Goal: Task Accomplishment & Management: Manage account settings

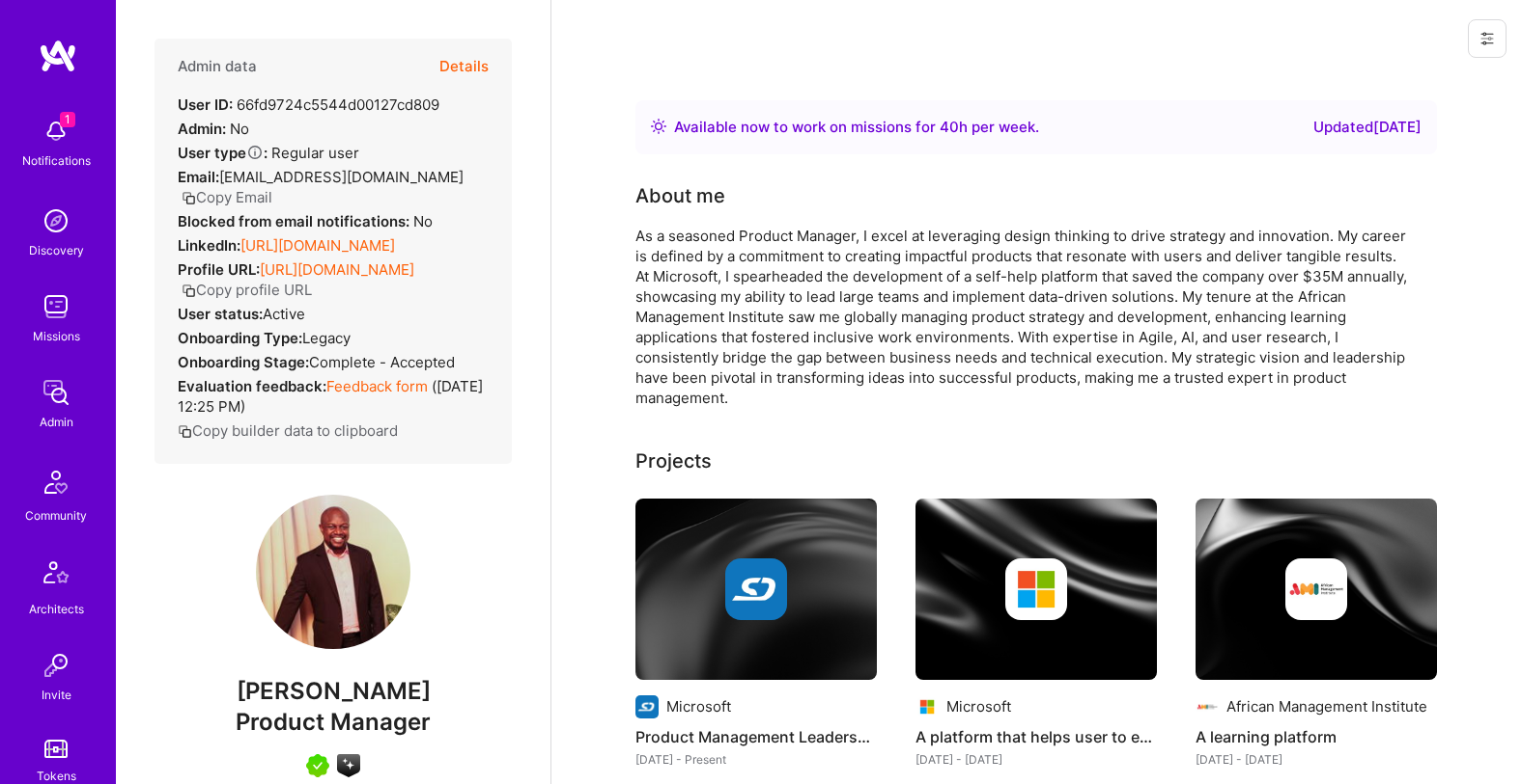
click at [470, 63] on button "Details" at bounding box center [463, 67] width 49 height 56
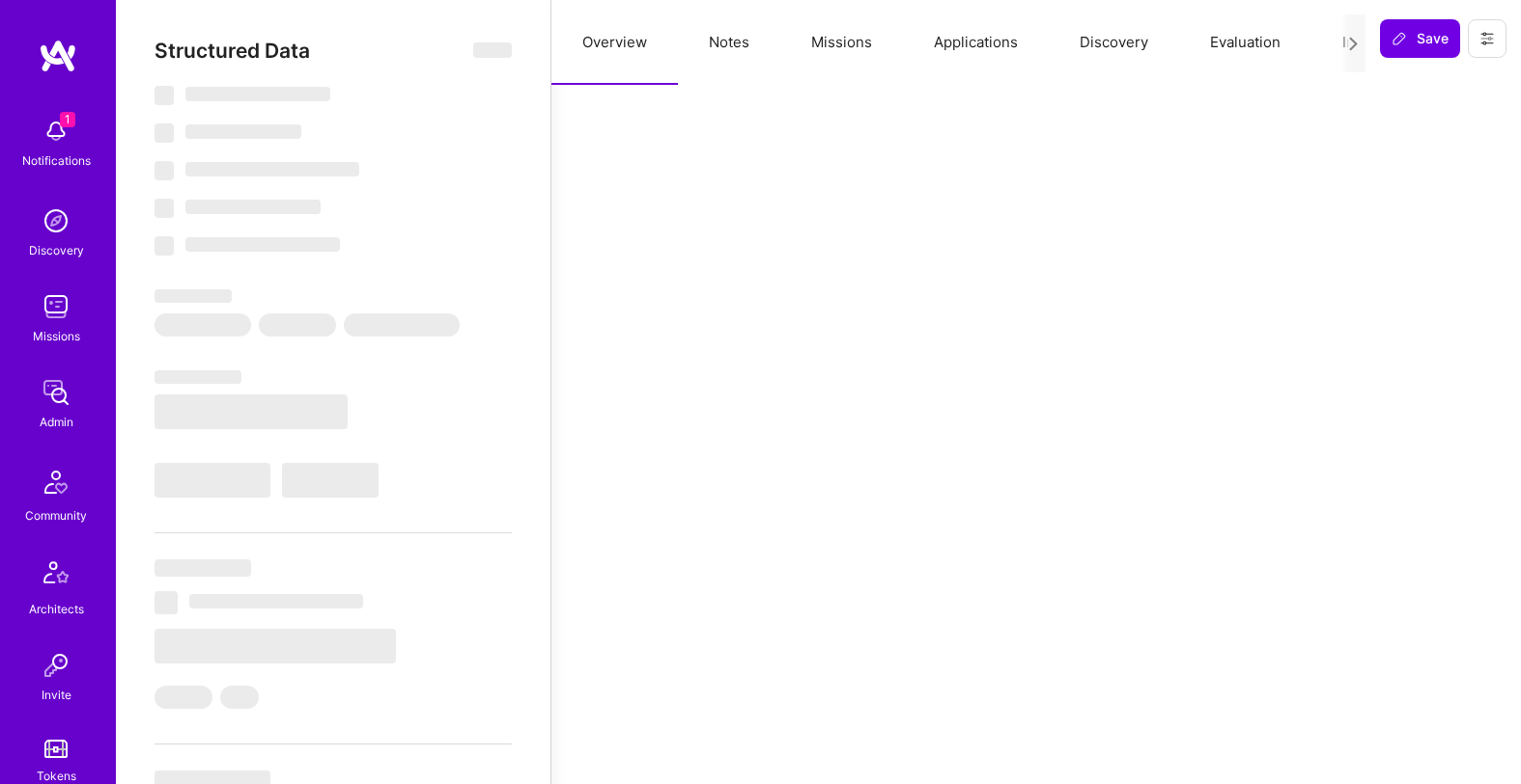
select select "Right Now"
select select "5"
select select "7"
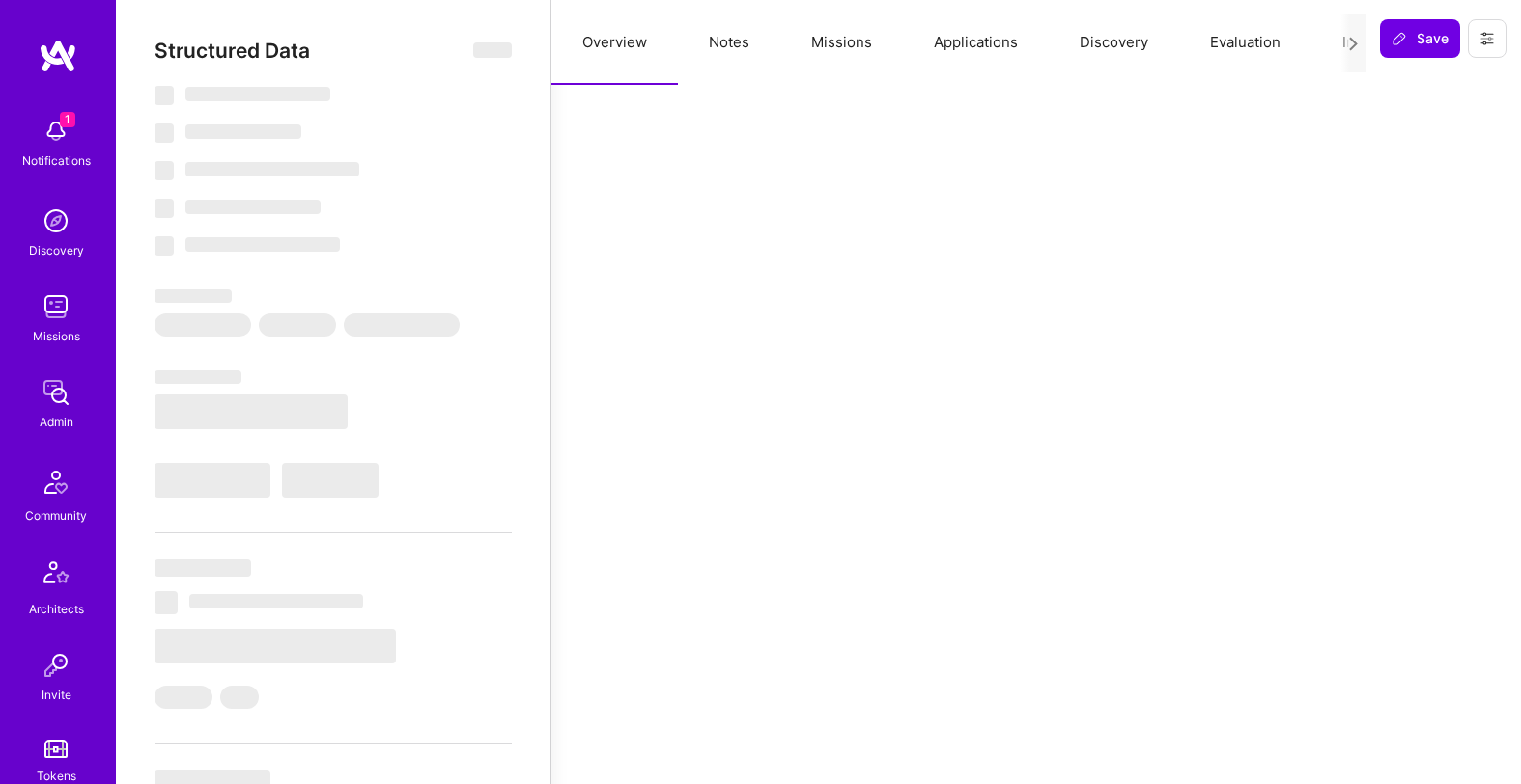
select select "KE"
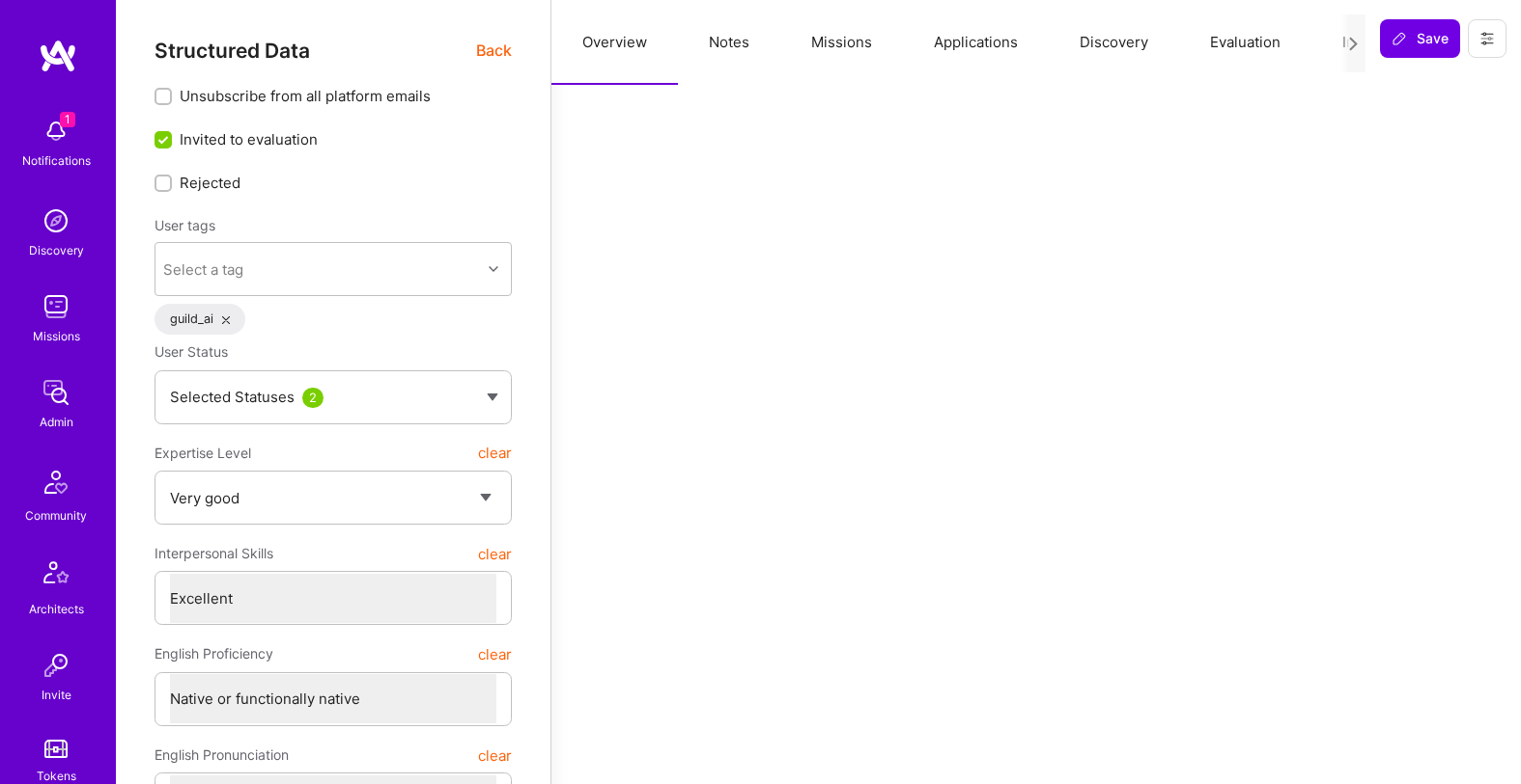
click at [716, 36] on button "Notes" at bounding box center [729, 42] width 103 height 85
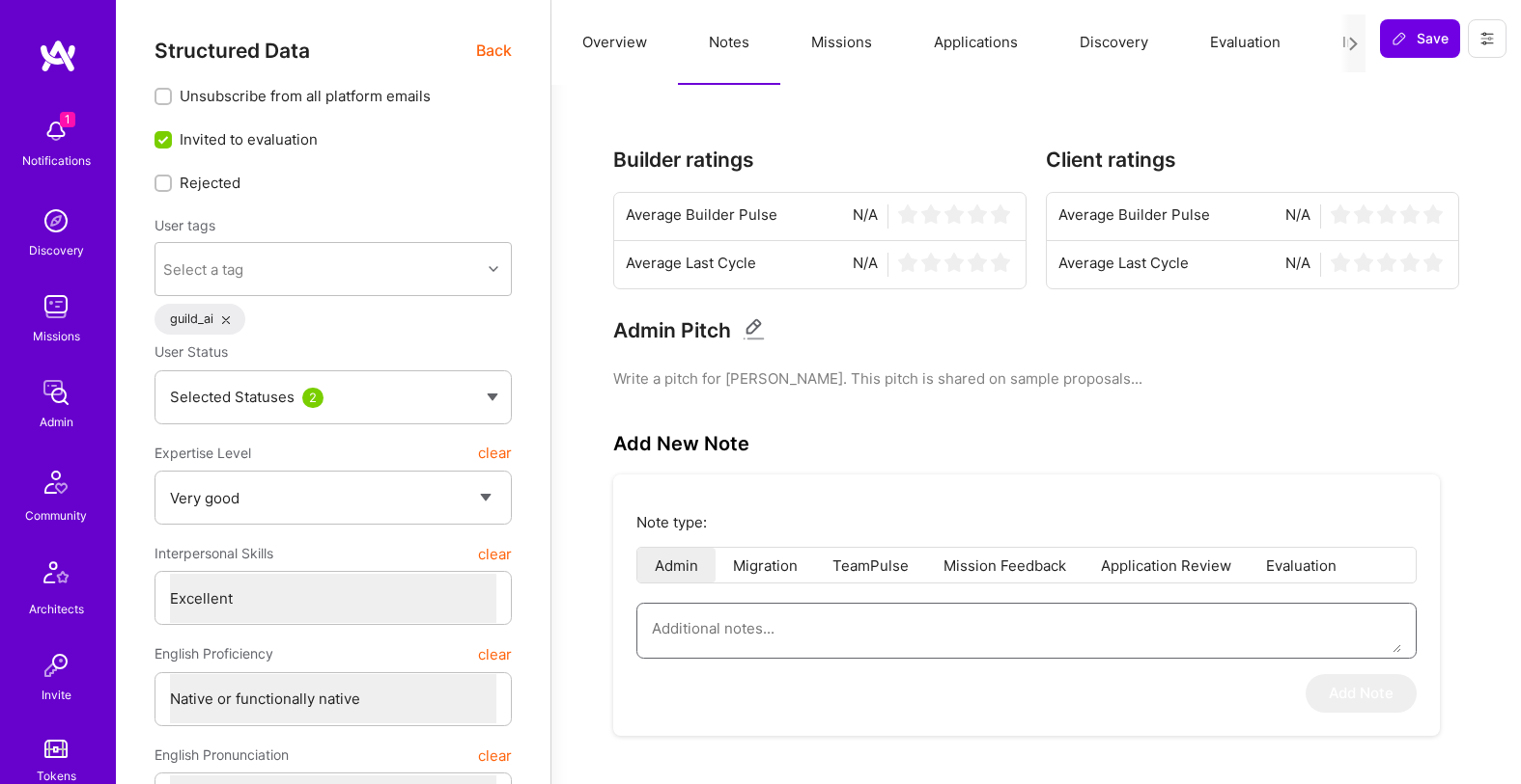
click at [878, 642] on textarea at bounding box center [1027, 628] width 750 height 49
paste textarea "Summary of the interview conducted by [PERSON_NAME] for the PM Circle. [PERSON_…"
type textarea "x"
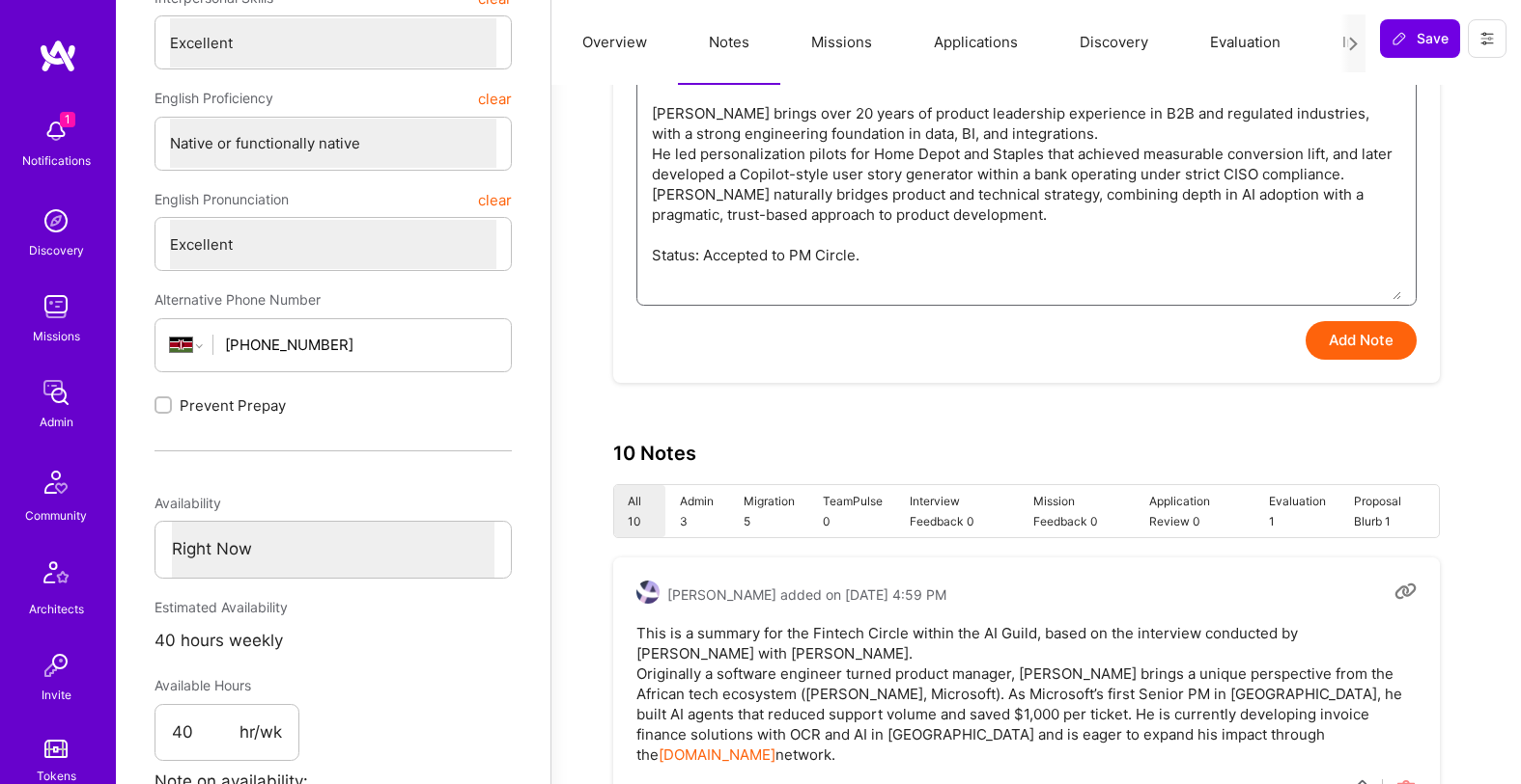
scroll to position [584, 0]
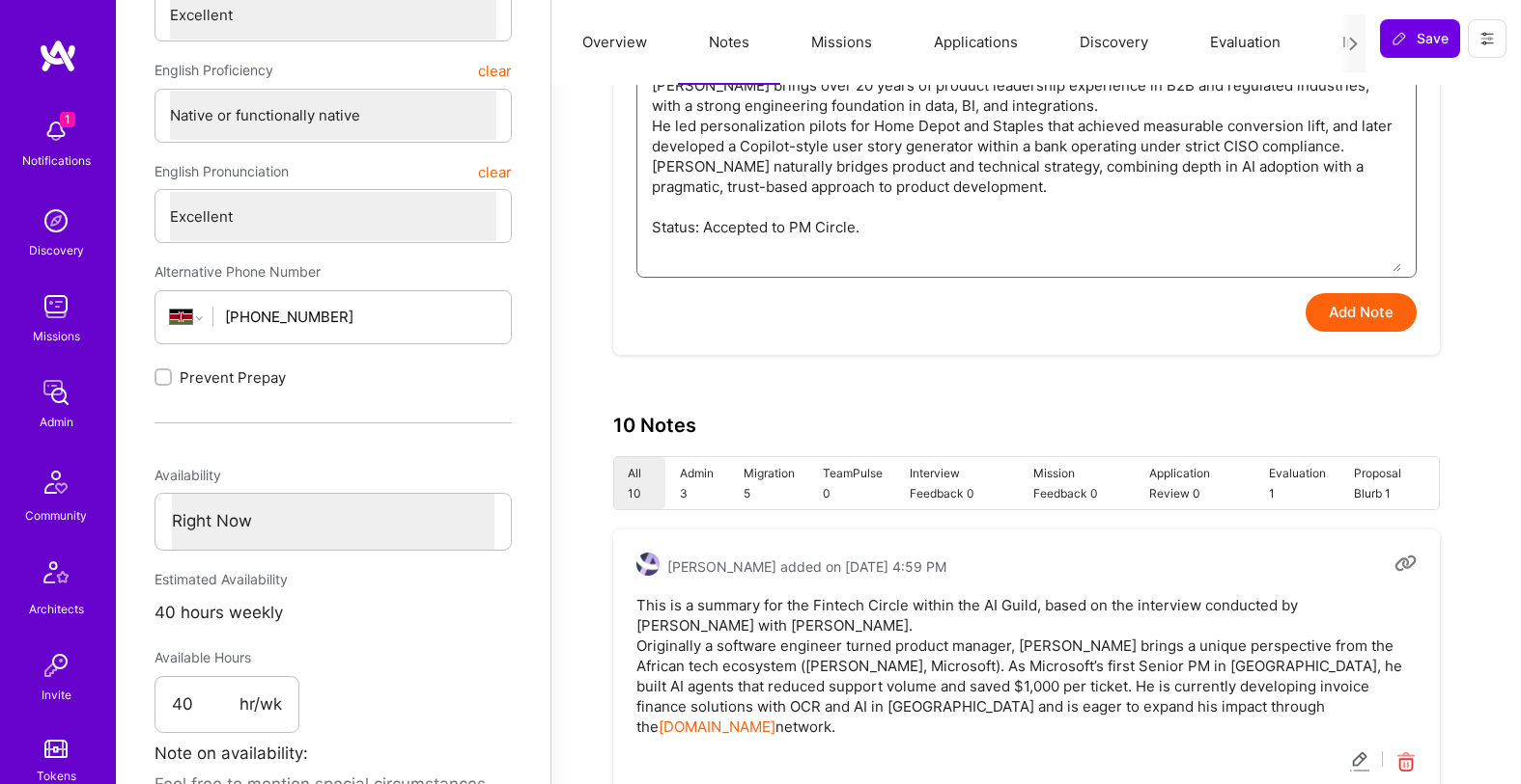
type textarea "Summary of the interview conducted by [PERSON_NAME] for the PM Circle. [PERSON_…"
click at [1324, 321] on button "Add Note" at bounding box center [1361, 312] width 111 height 39
type textarea "x"
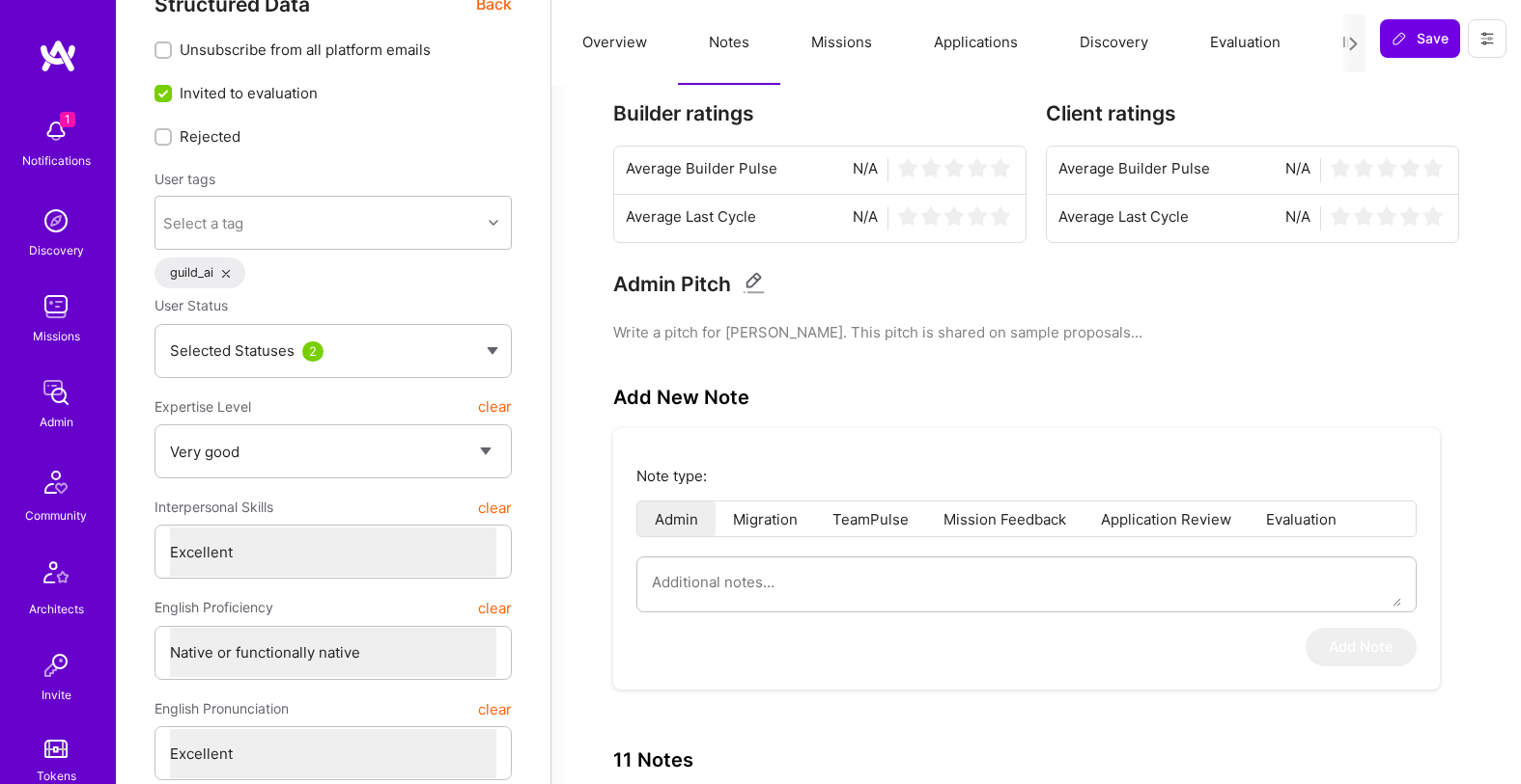
scroll to position [0, 0]
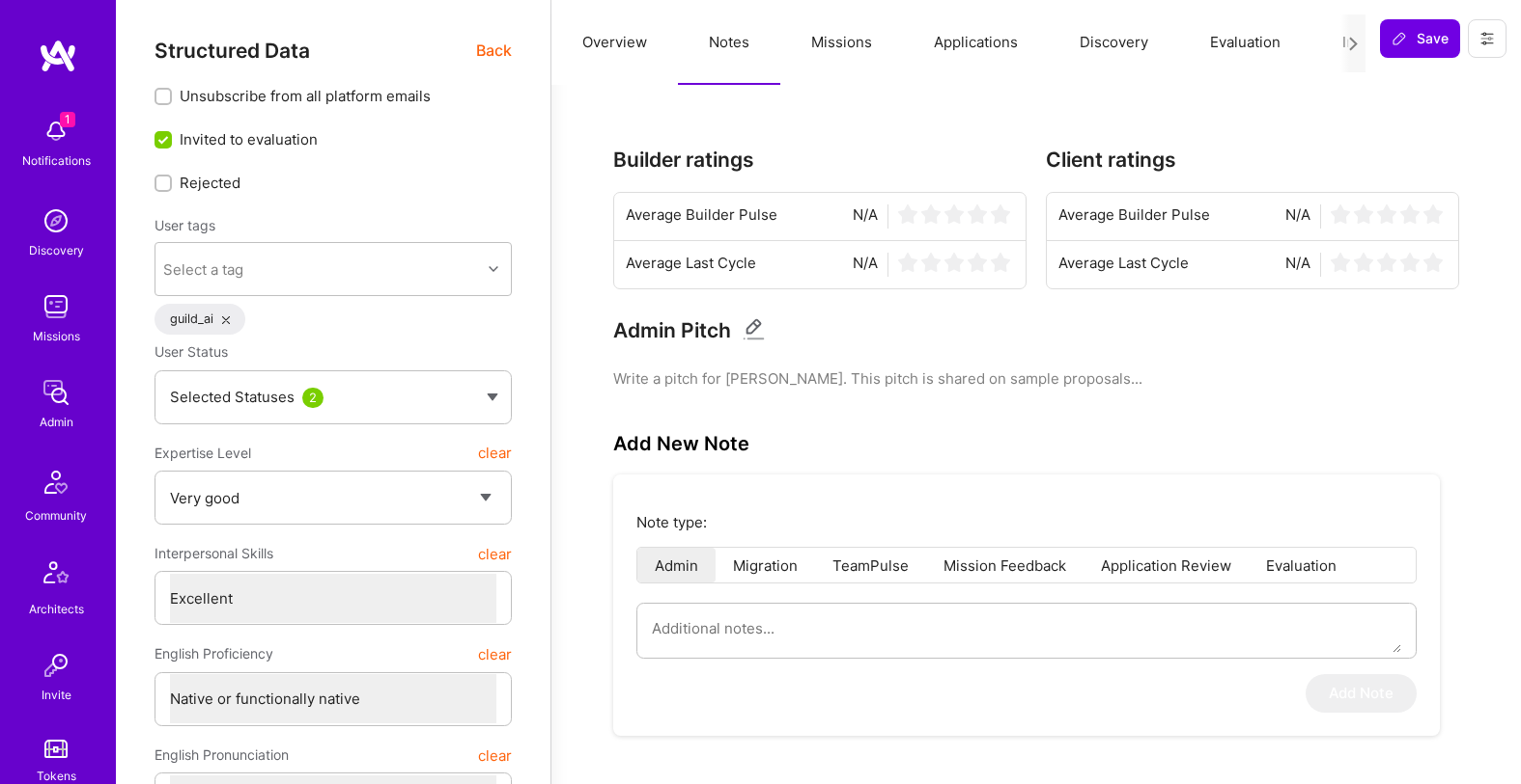
click at [629, 35] on button "Overview" at bounding box center [614, 42] width 127 height 85
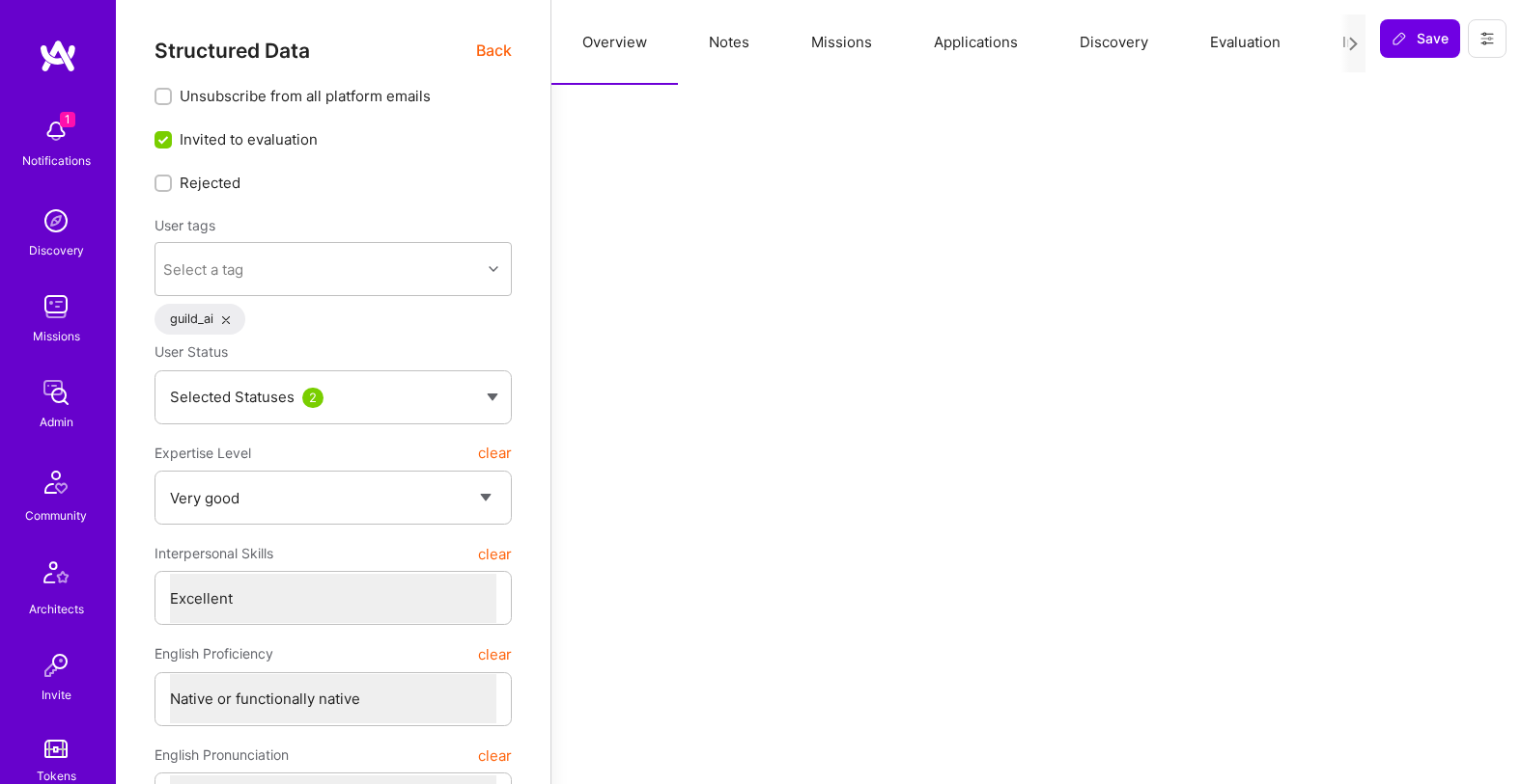
click at [720, 40] on button "Notes" at bounding box center [729, 42] width 103 height 85
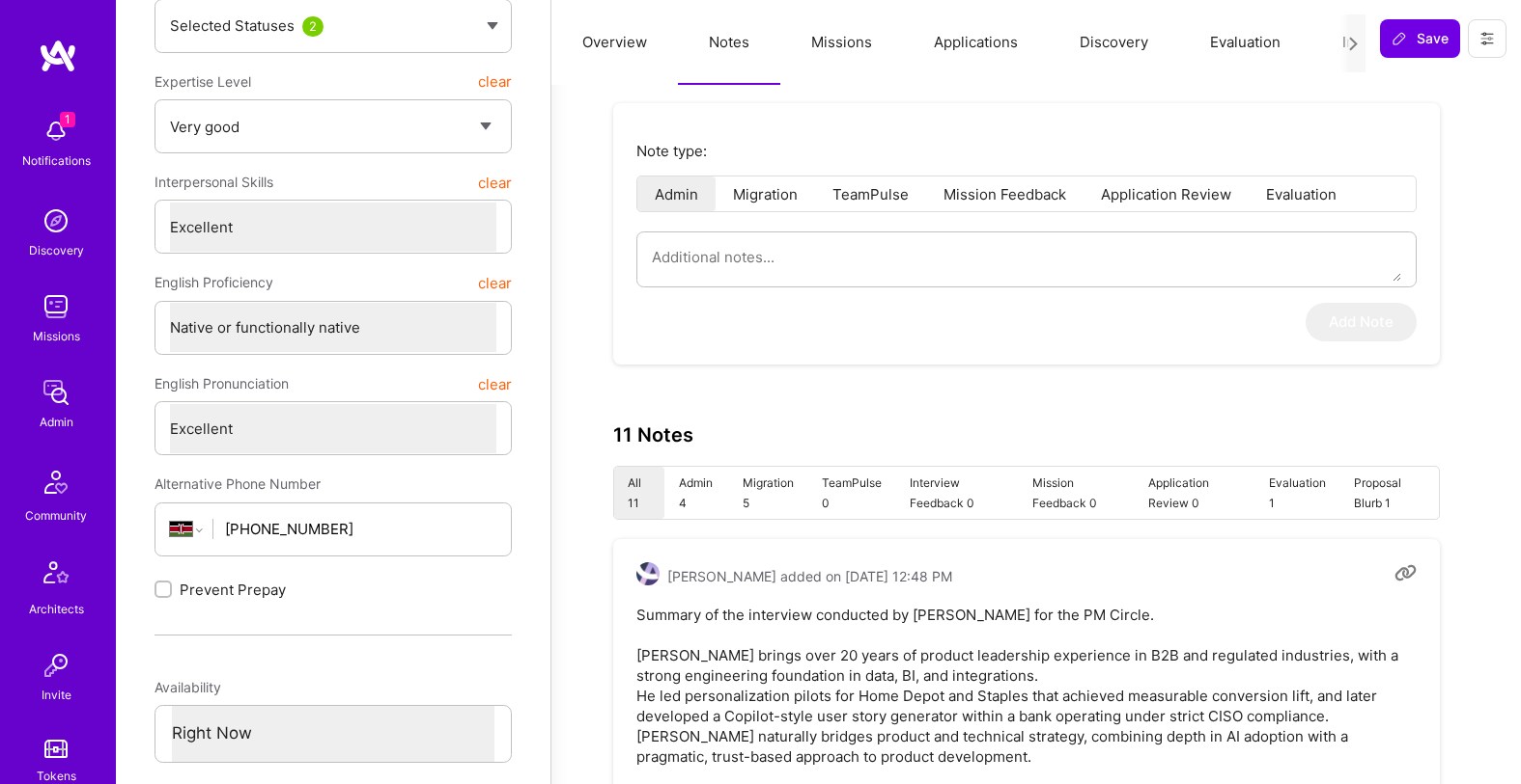
scroll to position [416, 0]
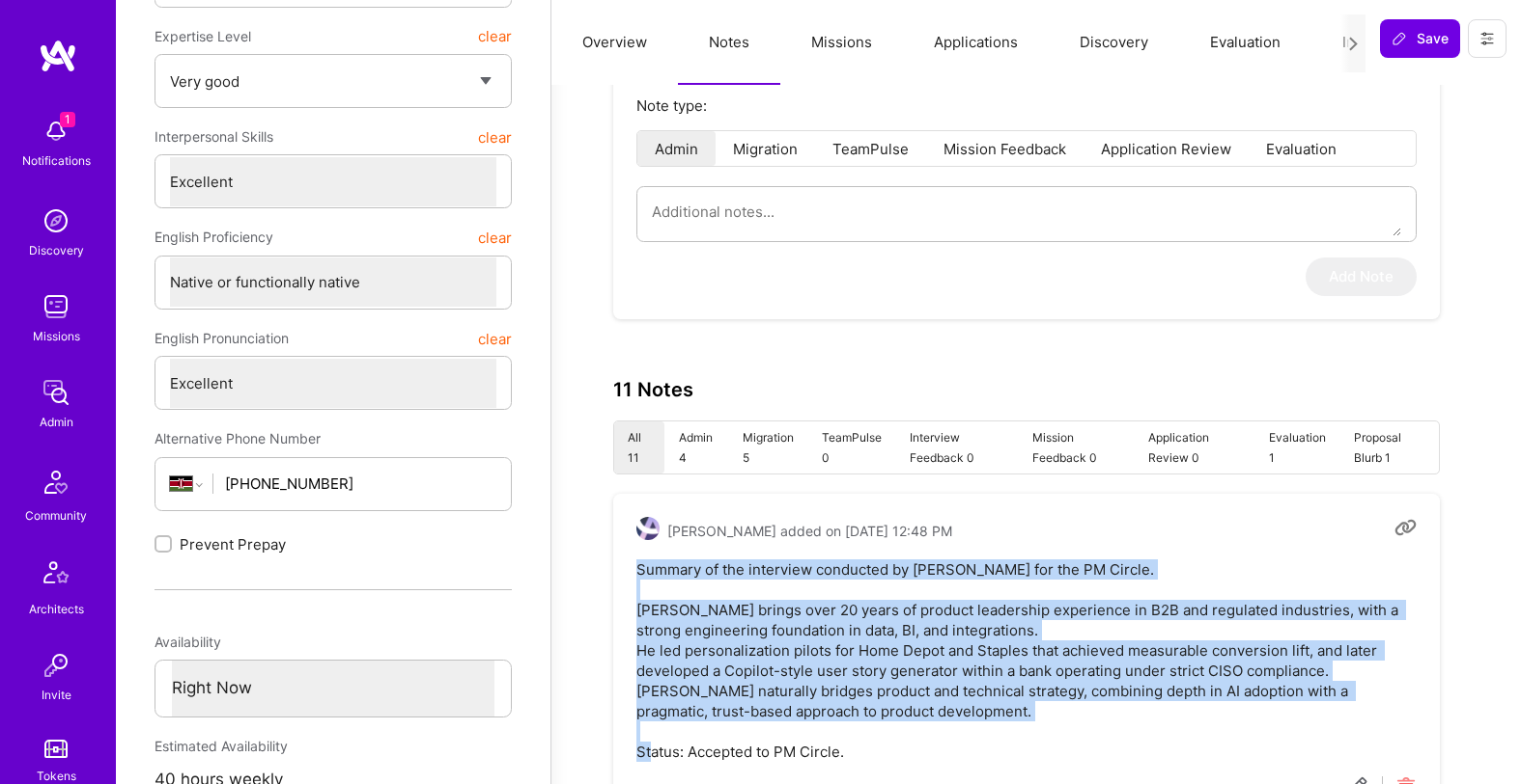
drag, startPoint x: 633, startPoint y: 559, endPoint x: 876, endPoint y: 755, distance: 312.2
click at [876, 755] on div "[PERSON_NAME] added on [DATE] 12:48 PM Summary of the interview conducted by [P…" at bounding box center [1026, 657] width 826 height 328
copy pre "Summary of the interview conducted by [PERSON_NAME] for the PM Circle. [PERSON_…"
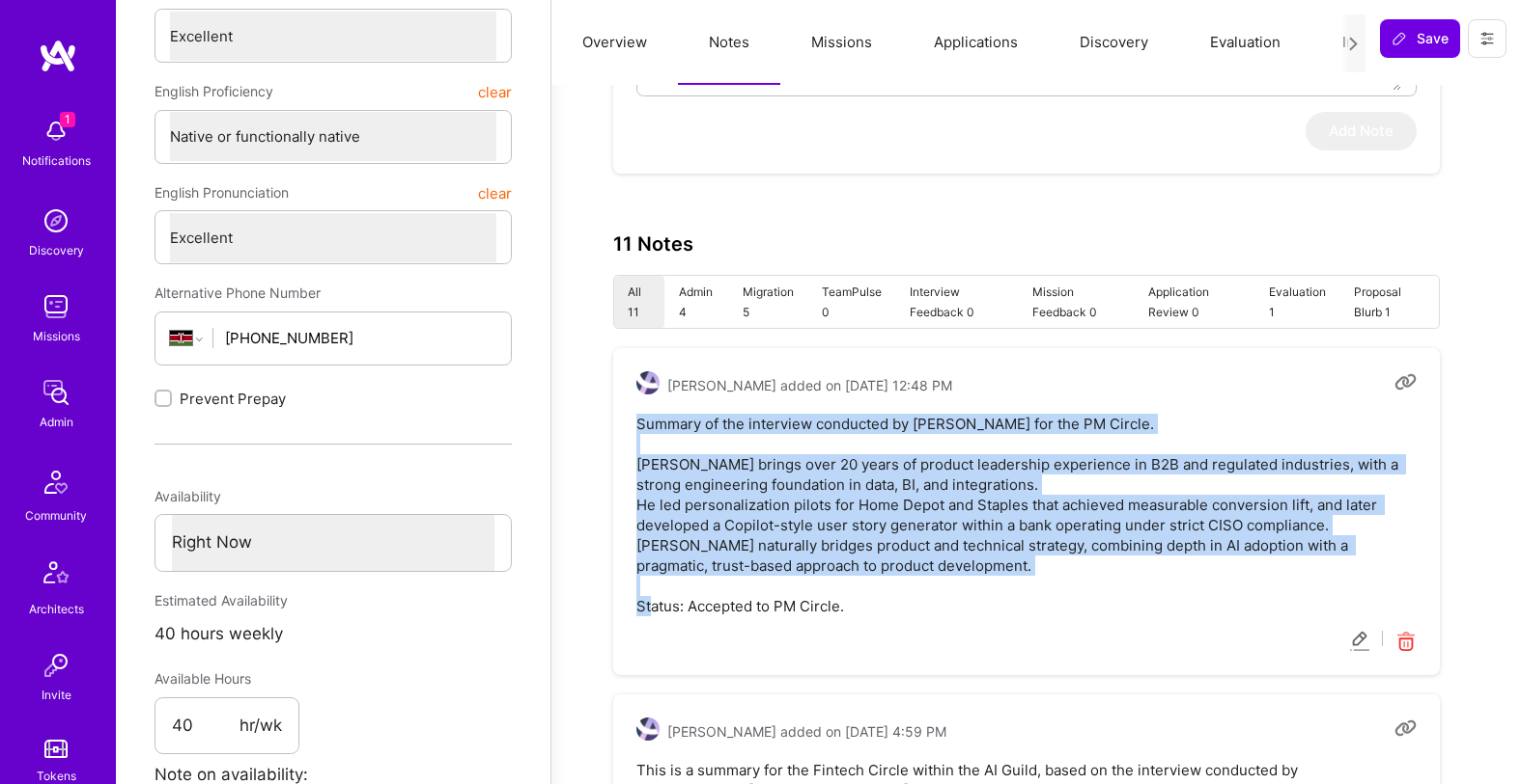
scroll to position [614, 0]
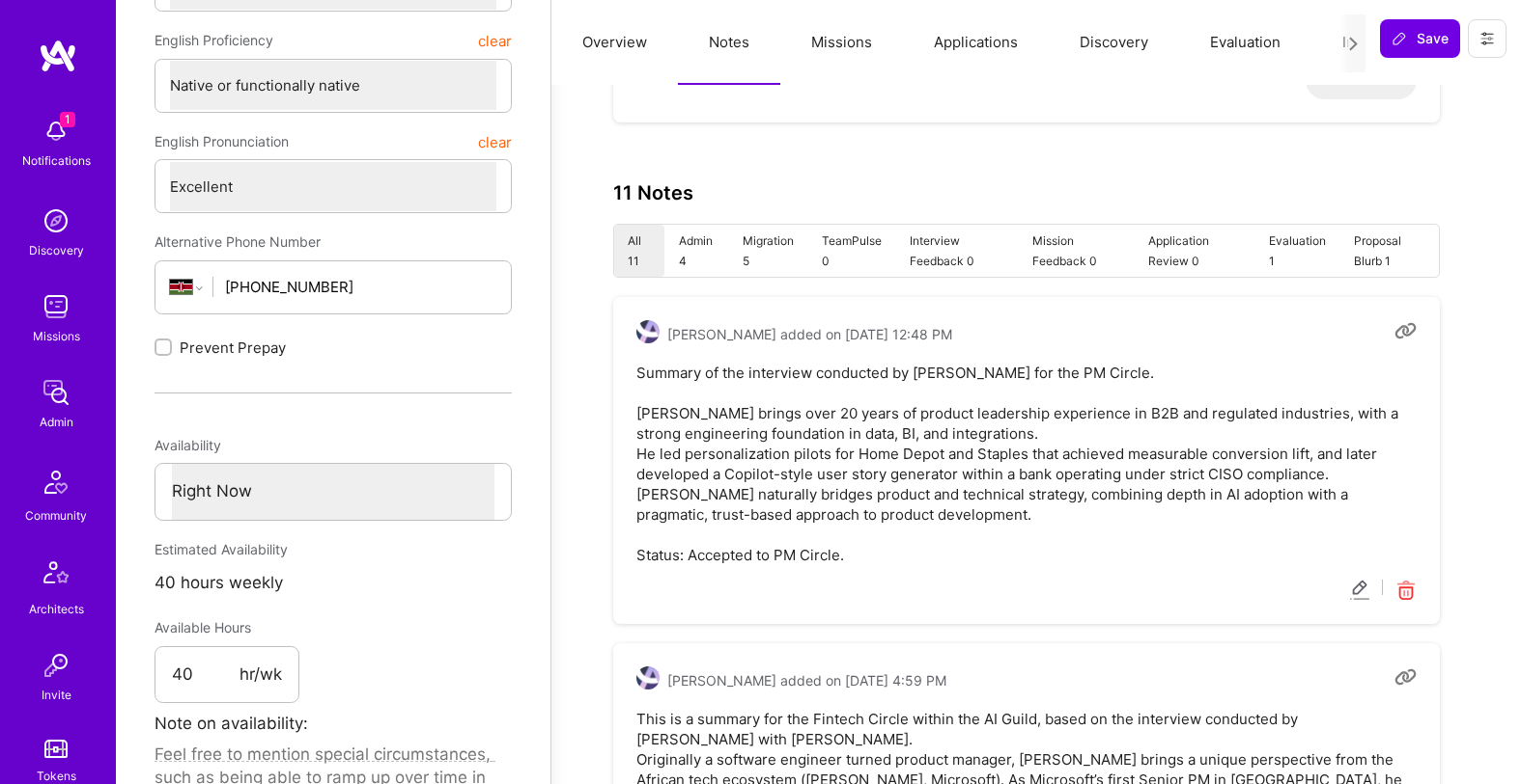
click at [1410, 595] on icon at bounding box center [1405, 591] width 22 height 22
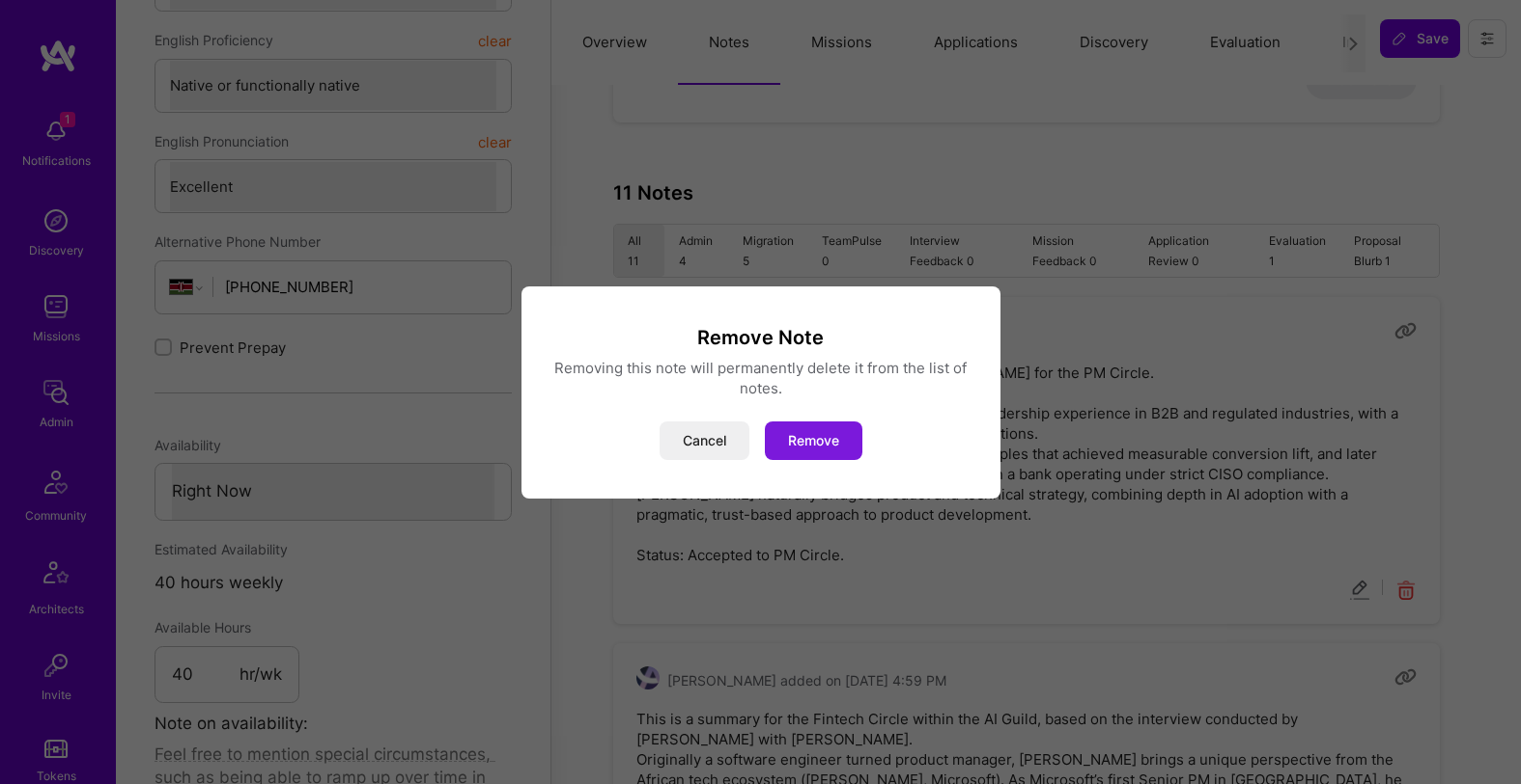
click at [850, 447] on button "Remove" at bounding box center [813, 440] width 98 height 39
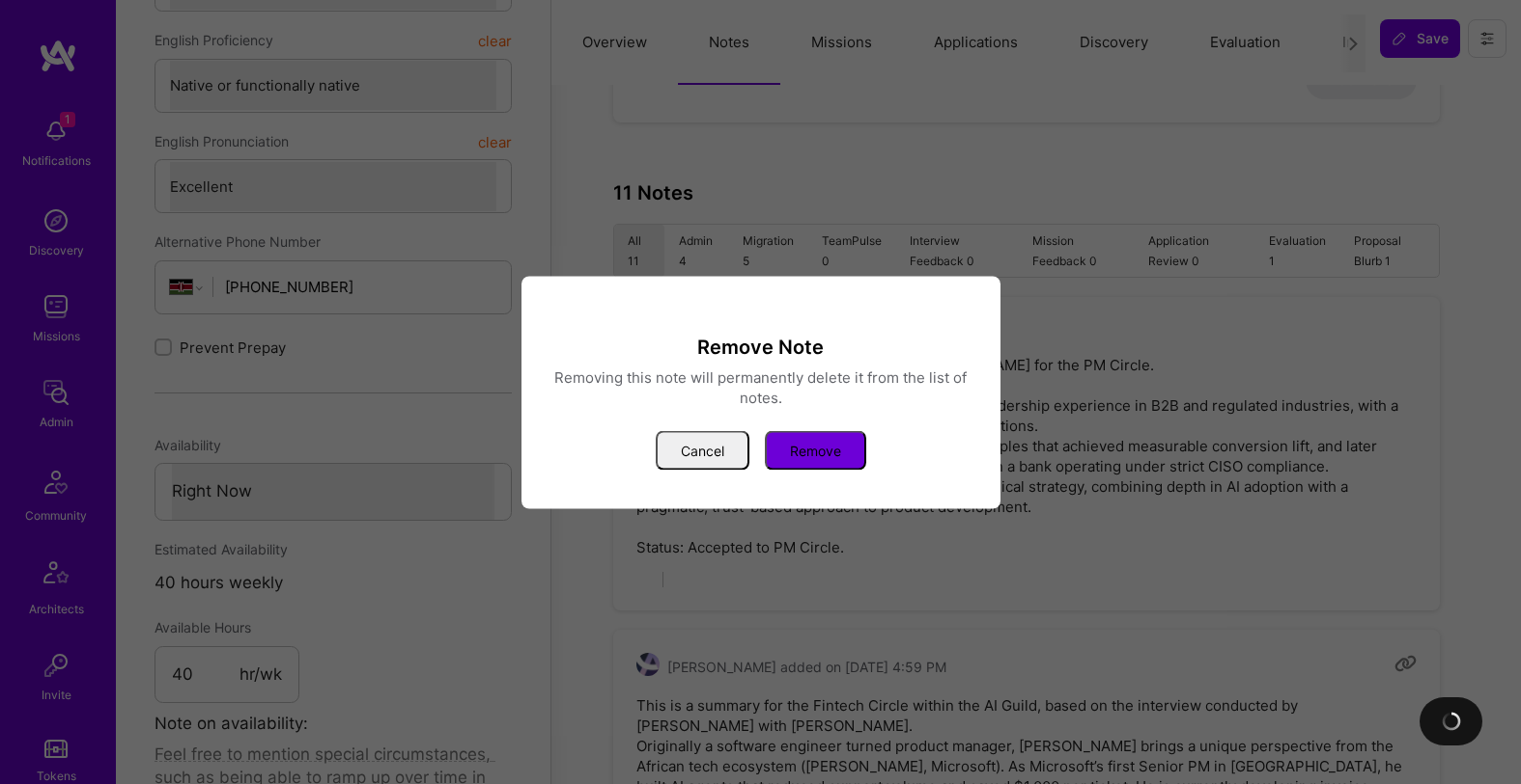
type textarea "x"
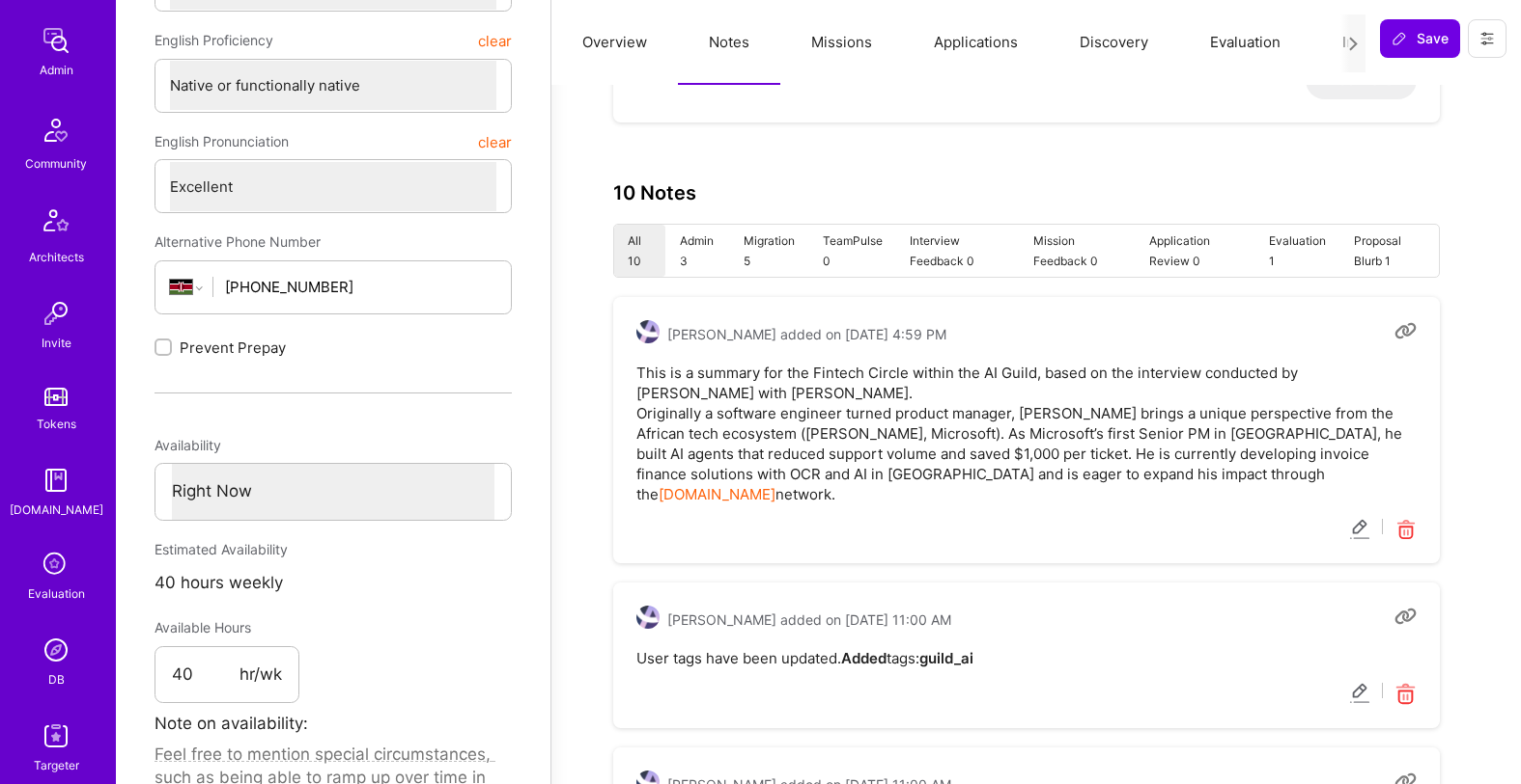
scroll to position [358, 0]
click at [55, 632] on img at bounding box center [56, 645] width 39 height 39
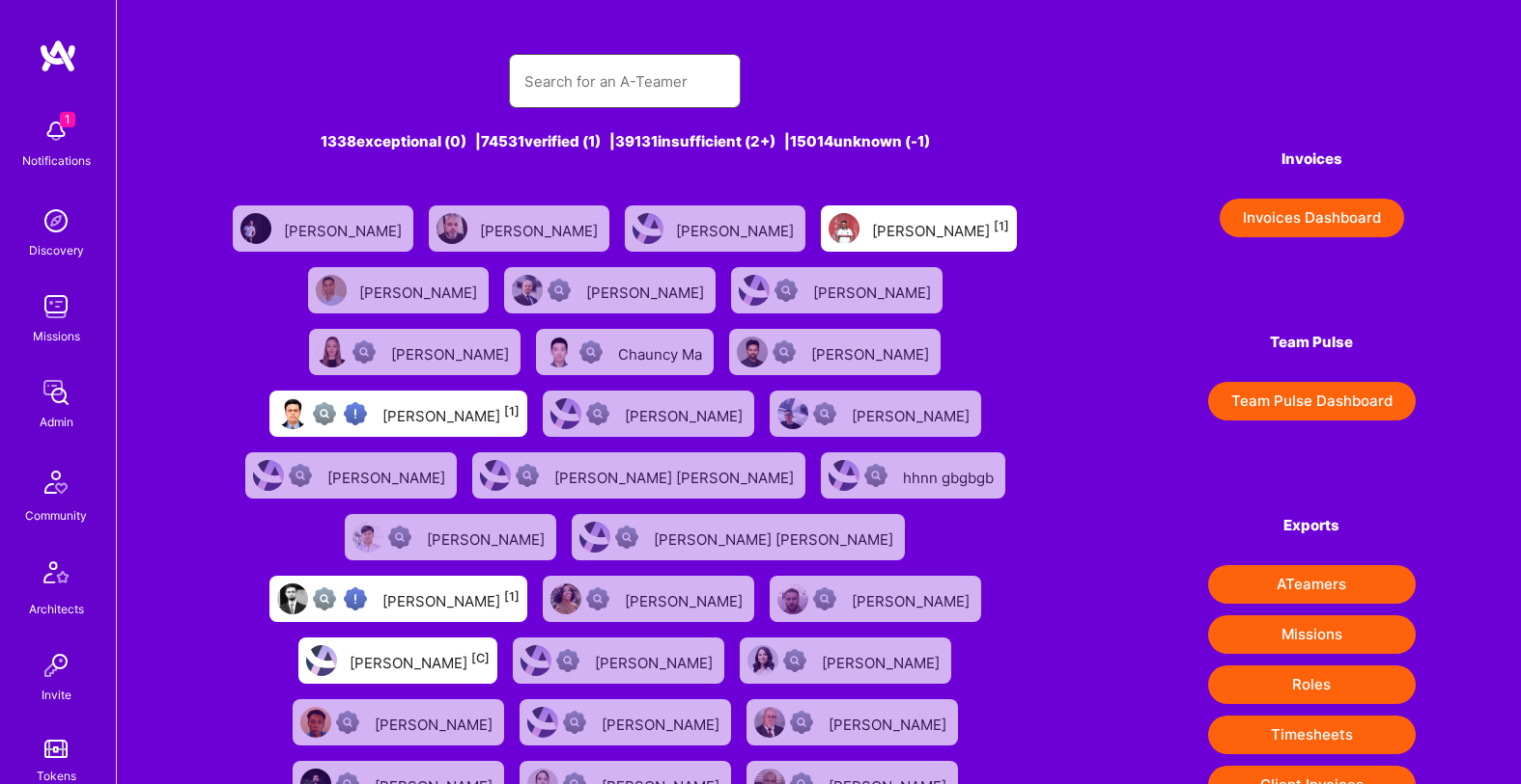
click at [580, 67] on input "text" at bounding box center [624, 81] width 200 height 49
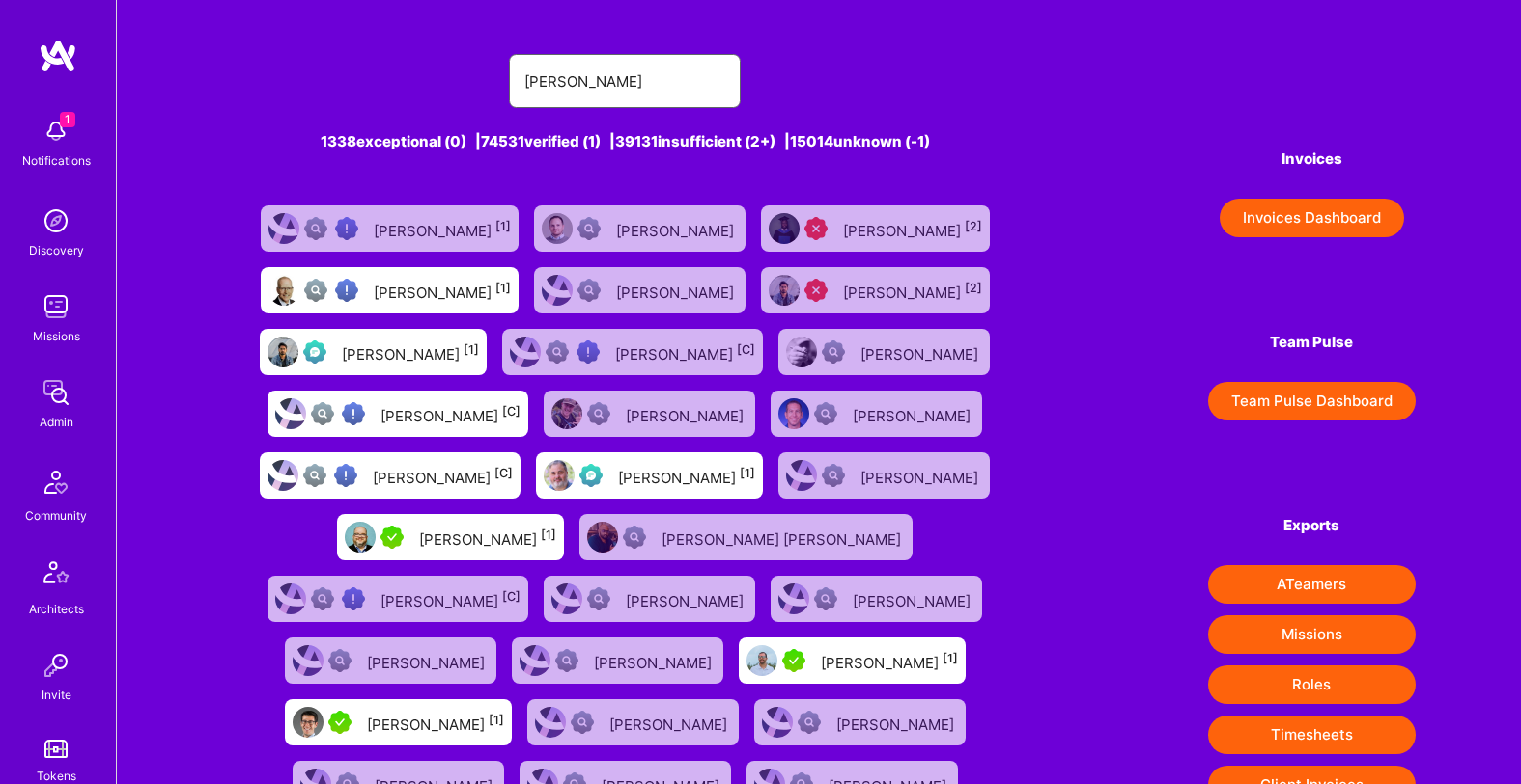
type input "[PERSON_NAME]"
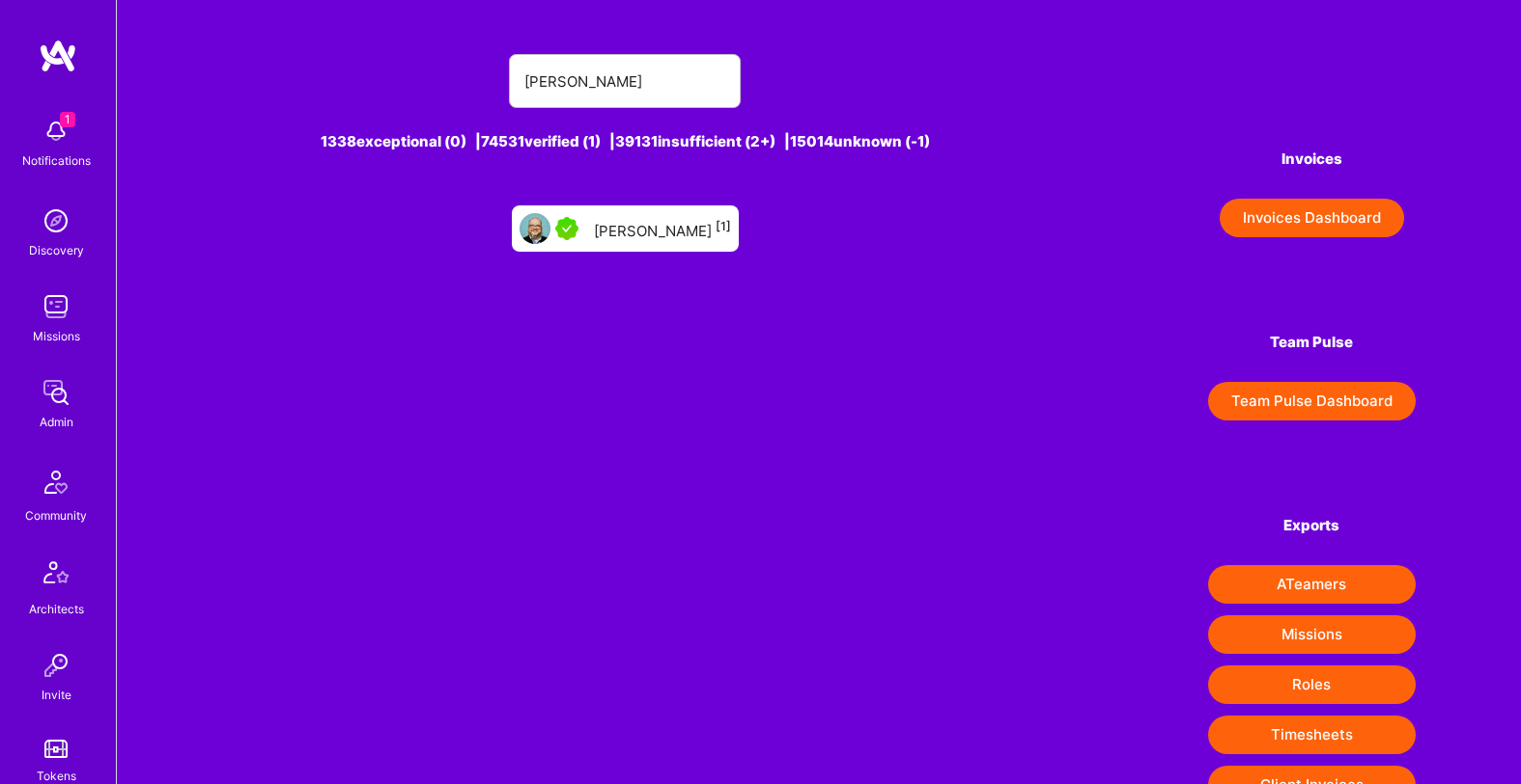
click at [687, 216] on div "[PERSON_NAME] [1]" at bounding box center [663, 228] width 138 height 25
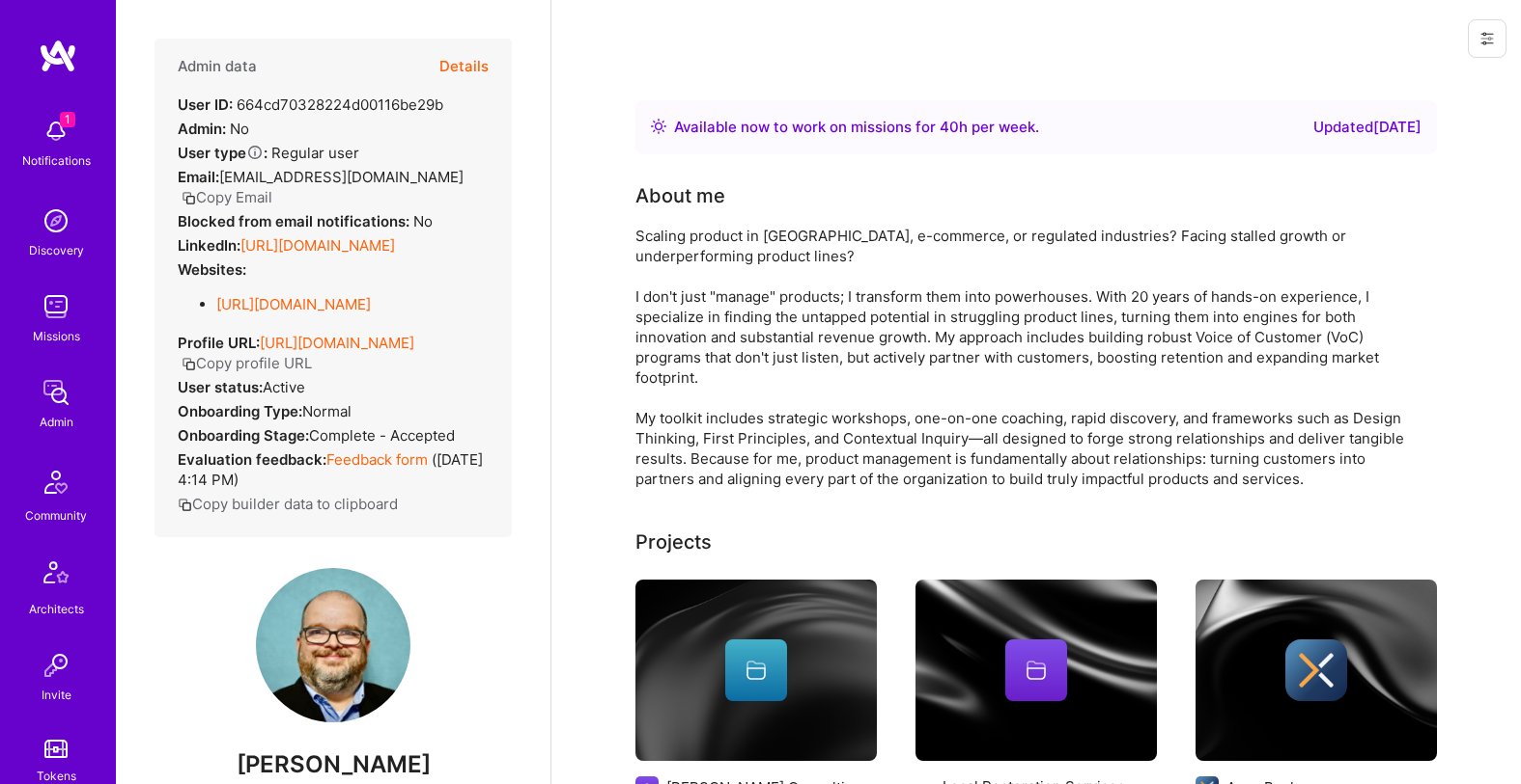
click at [458, 70] on button "Details" at bounding box center [463, 67] width 49 height 56
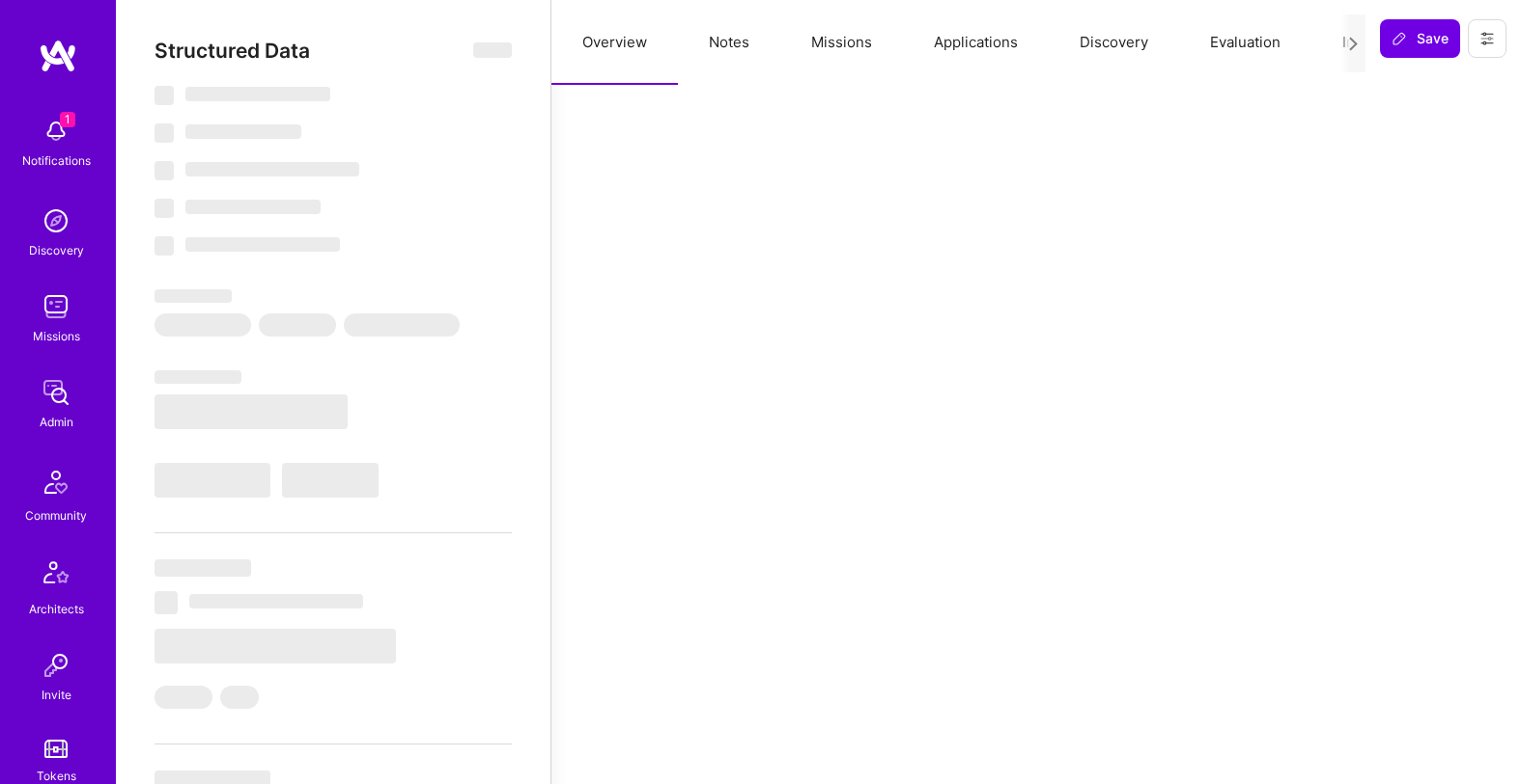
click at [730, 58] on button "Notes" at bounding box center [729, 42] width 103 height 85
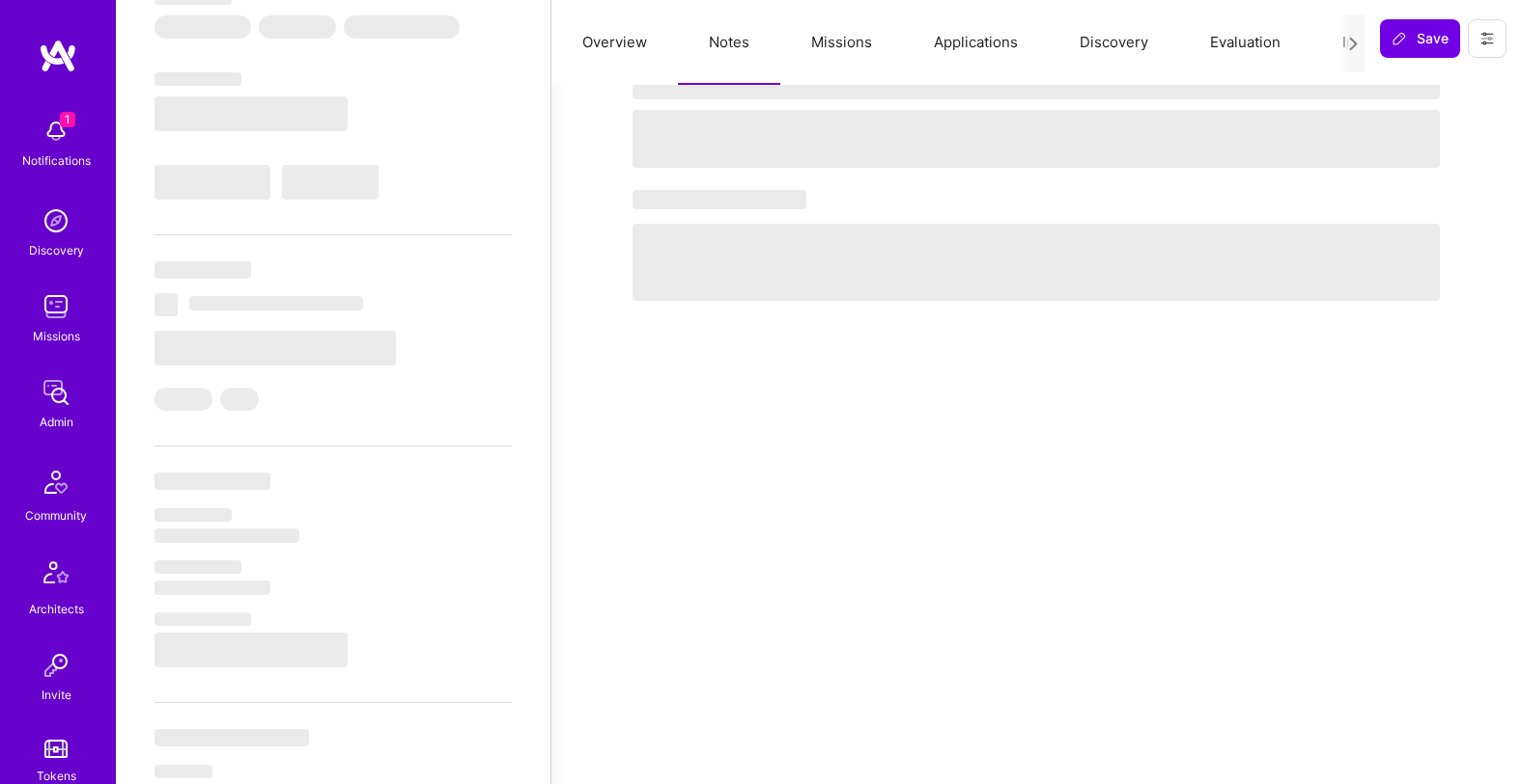
scroll to position [344, 0]
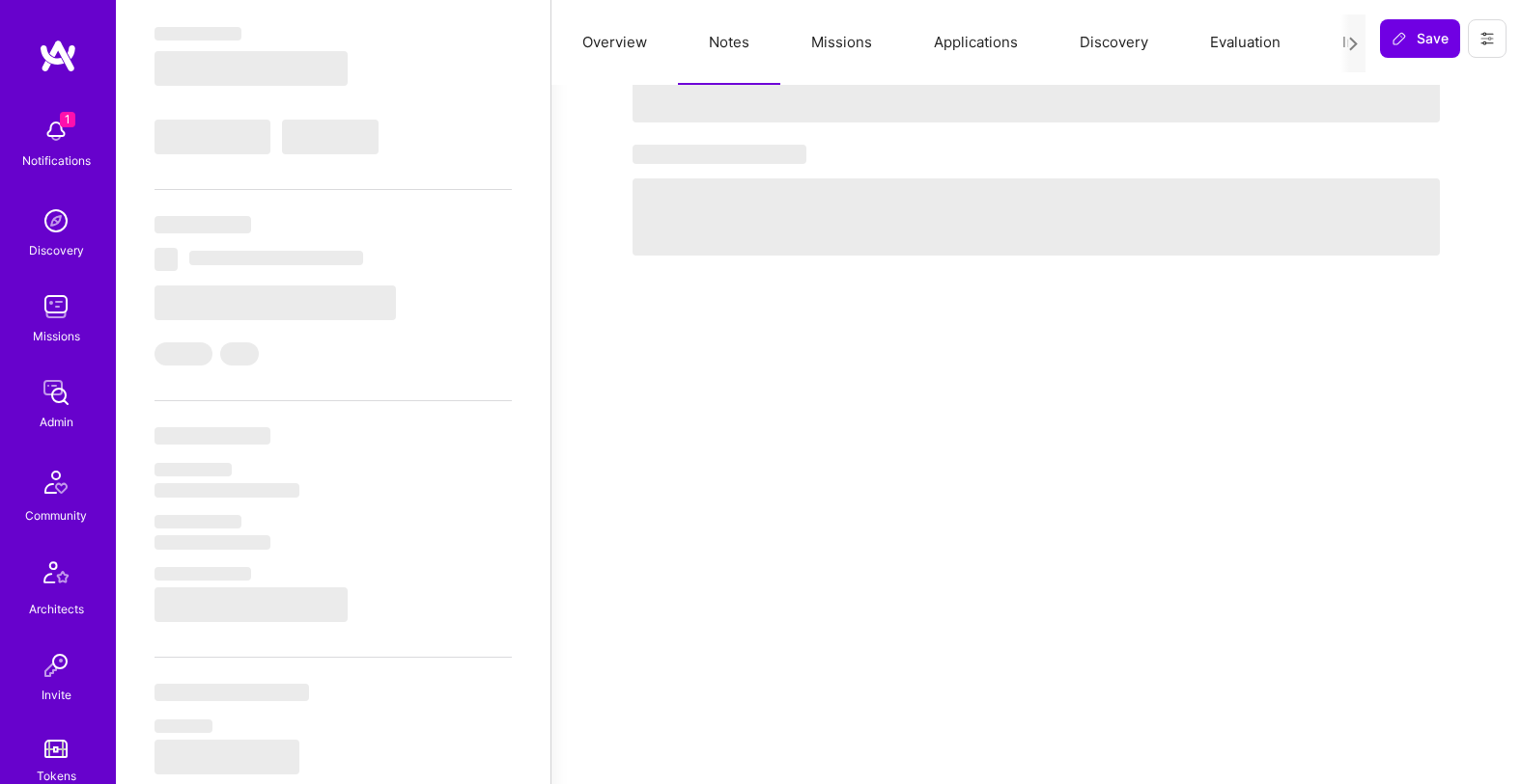
type textarea "x"
select select "Right Now"
select select "5"
select select "7"
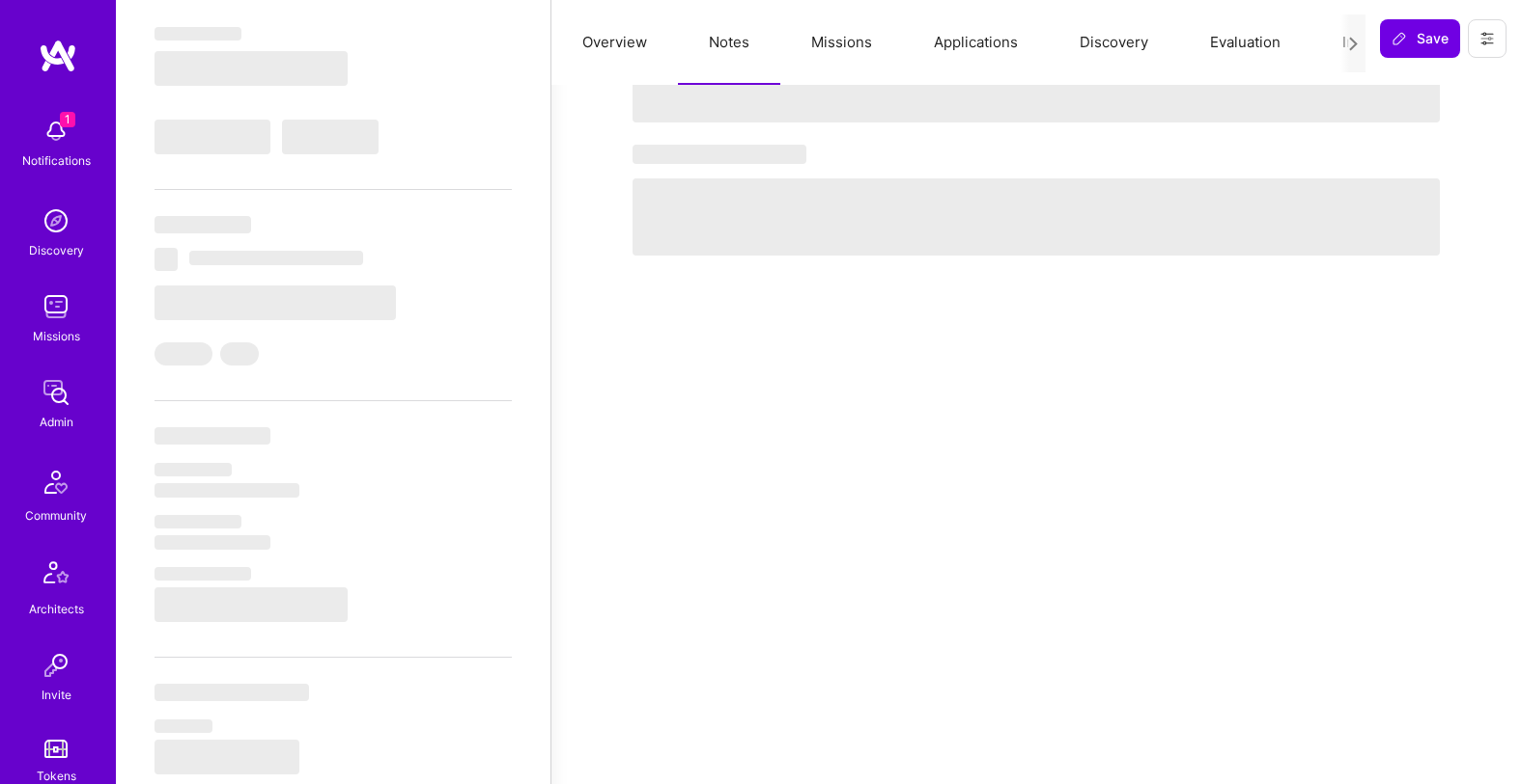
select select "7"
select select "US"
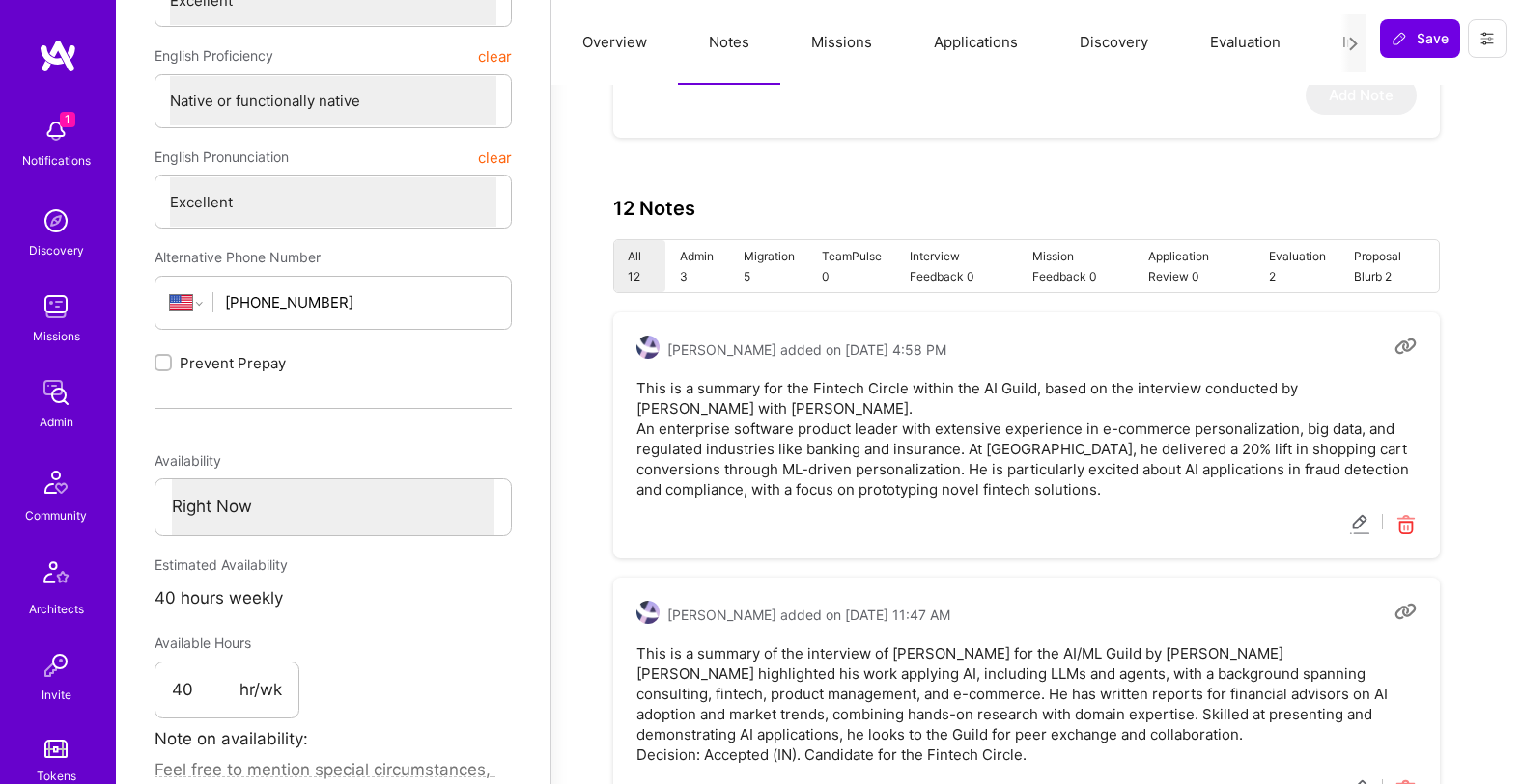
scroll to position [259, 0]
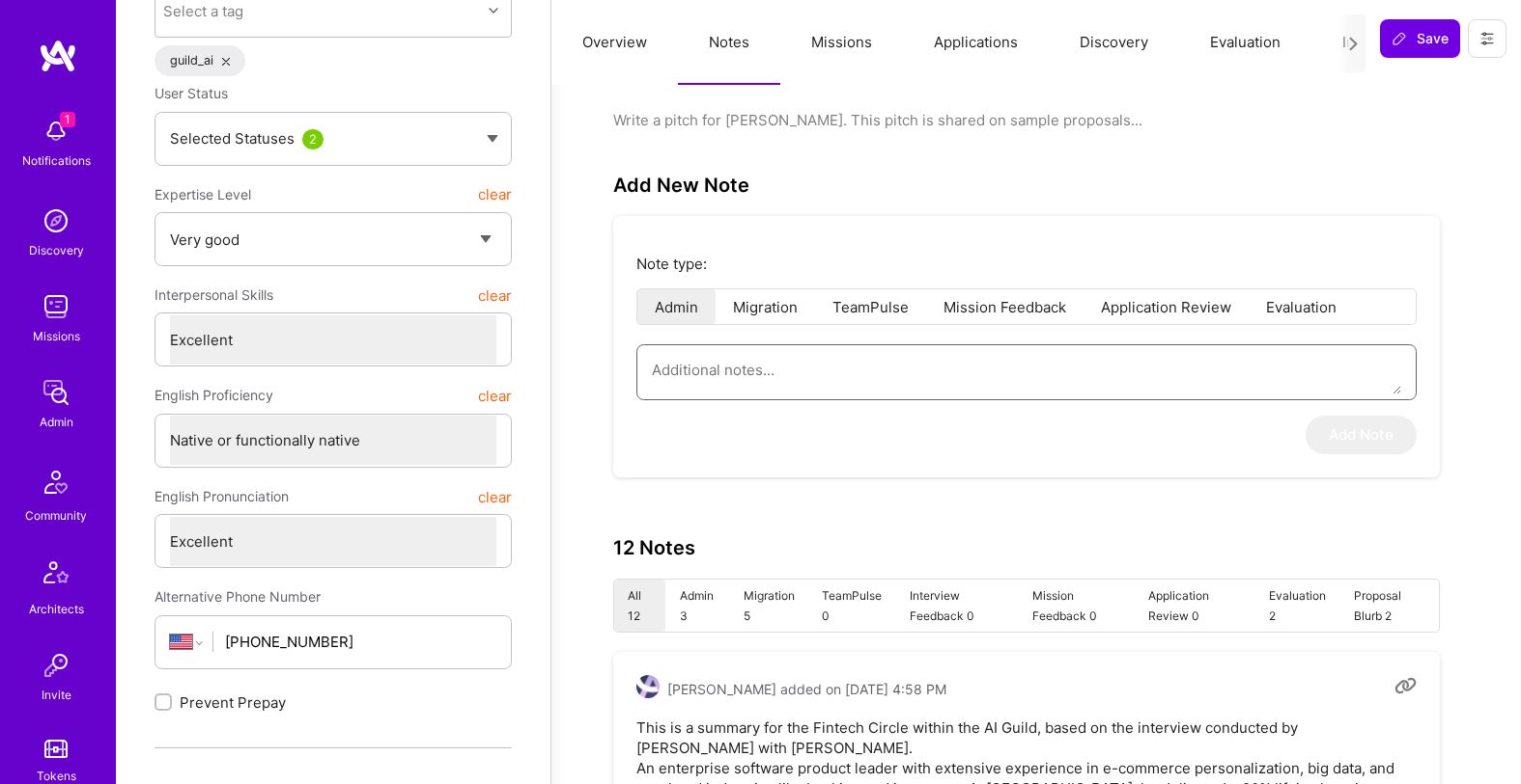
click at [878, 373] on textarea at bounding box center [1027, 370] width 750 height 49
paste textarea "Summary of the interview conducted by [PERSON_NAME] for the PM Circle. [PERSON_…"
type textarea "Summary of the interview conducted by [PERSON_NAME] for the PM Circle. [PERSON_…"
type textarea "x"
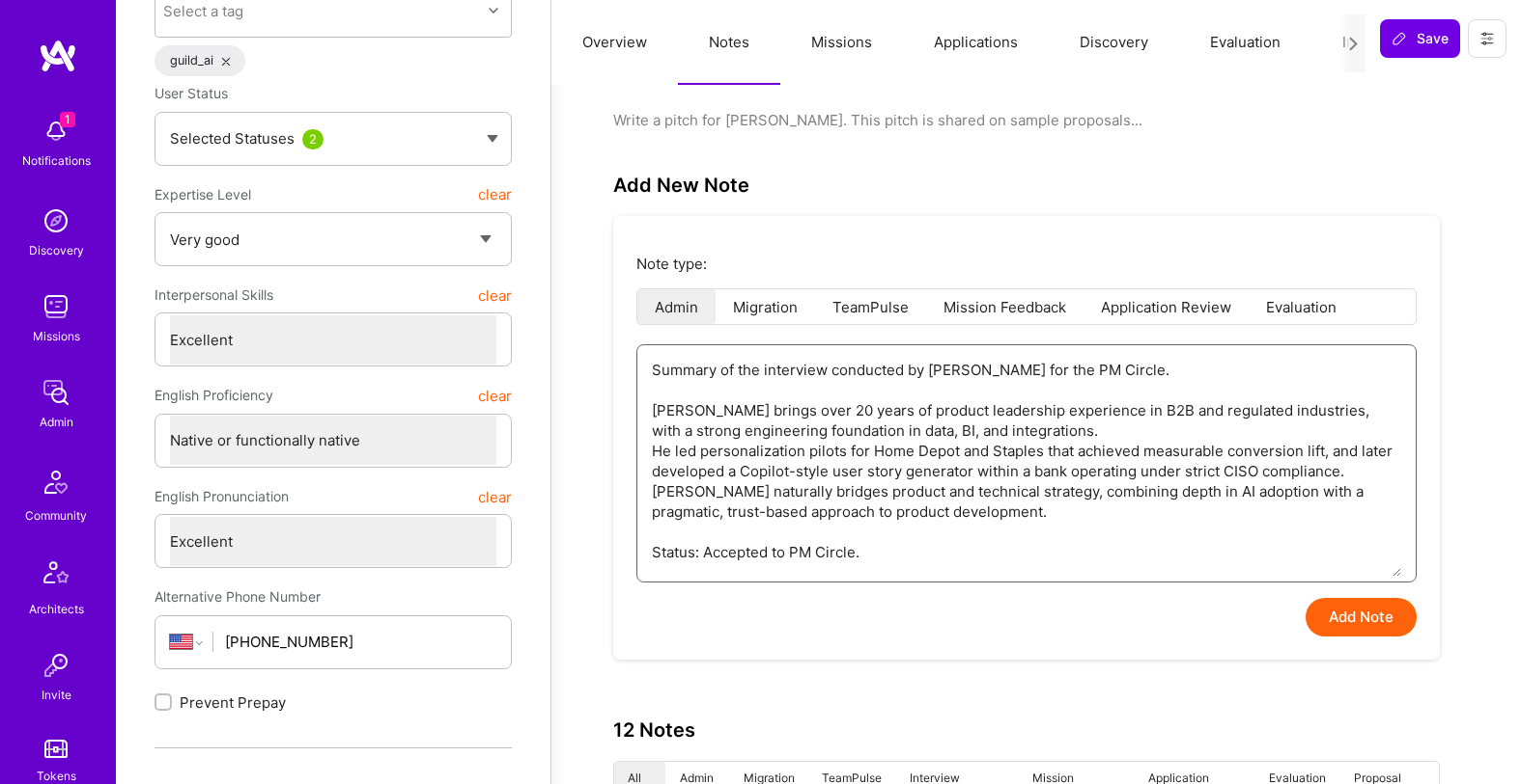
type textarea "Summary of the interview conducted by [PERSON_NAME] for the PM Circle. [PERSON_…"
click at [1362, 608] on button "Add Note" at bounding box center [1361, 618] width 111 height 39
type textarea "x"
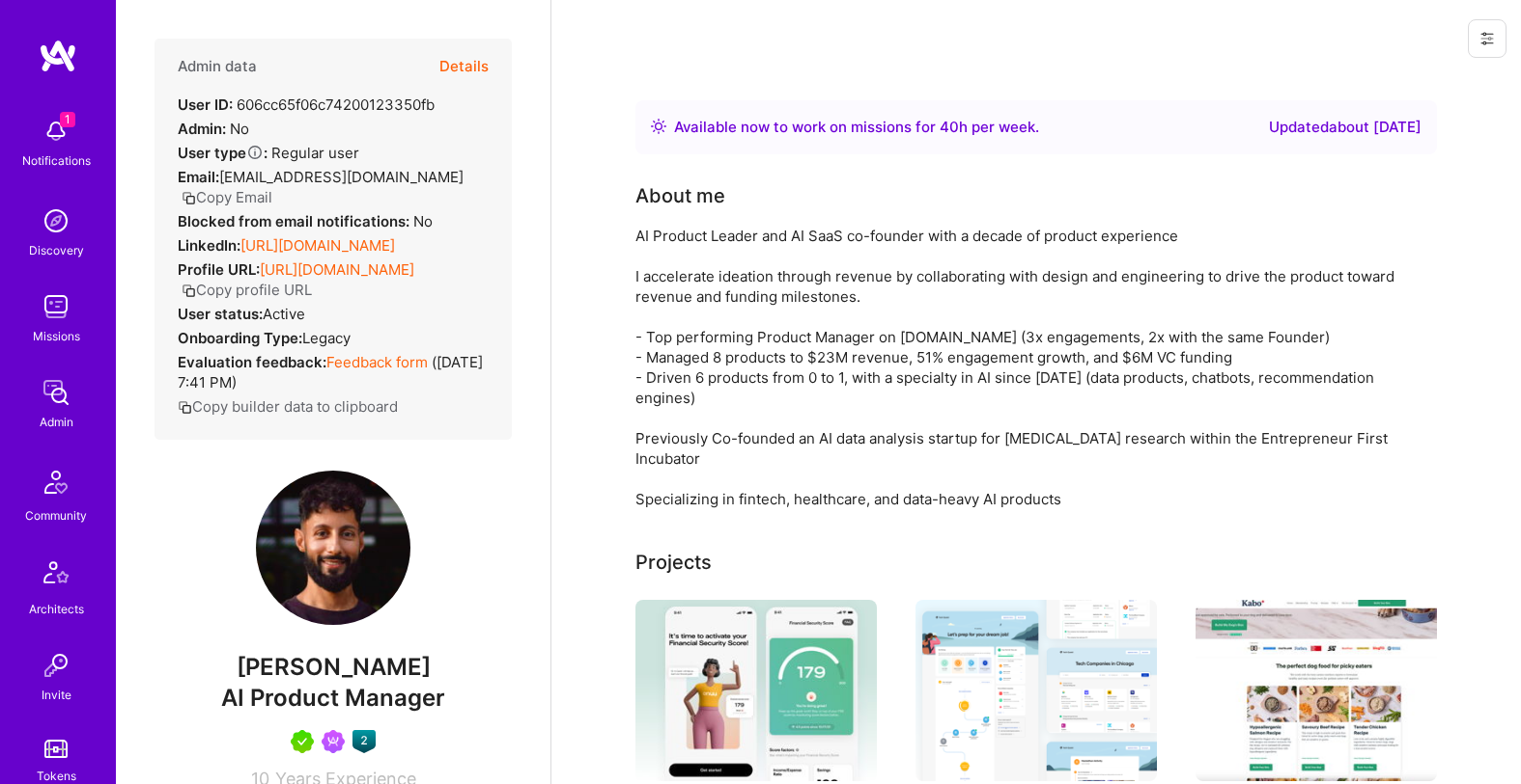
click at [459, 65] on button "Details" at bounding box center [463, 67] width 49 height 56
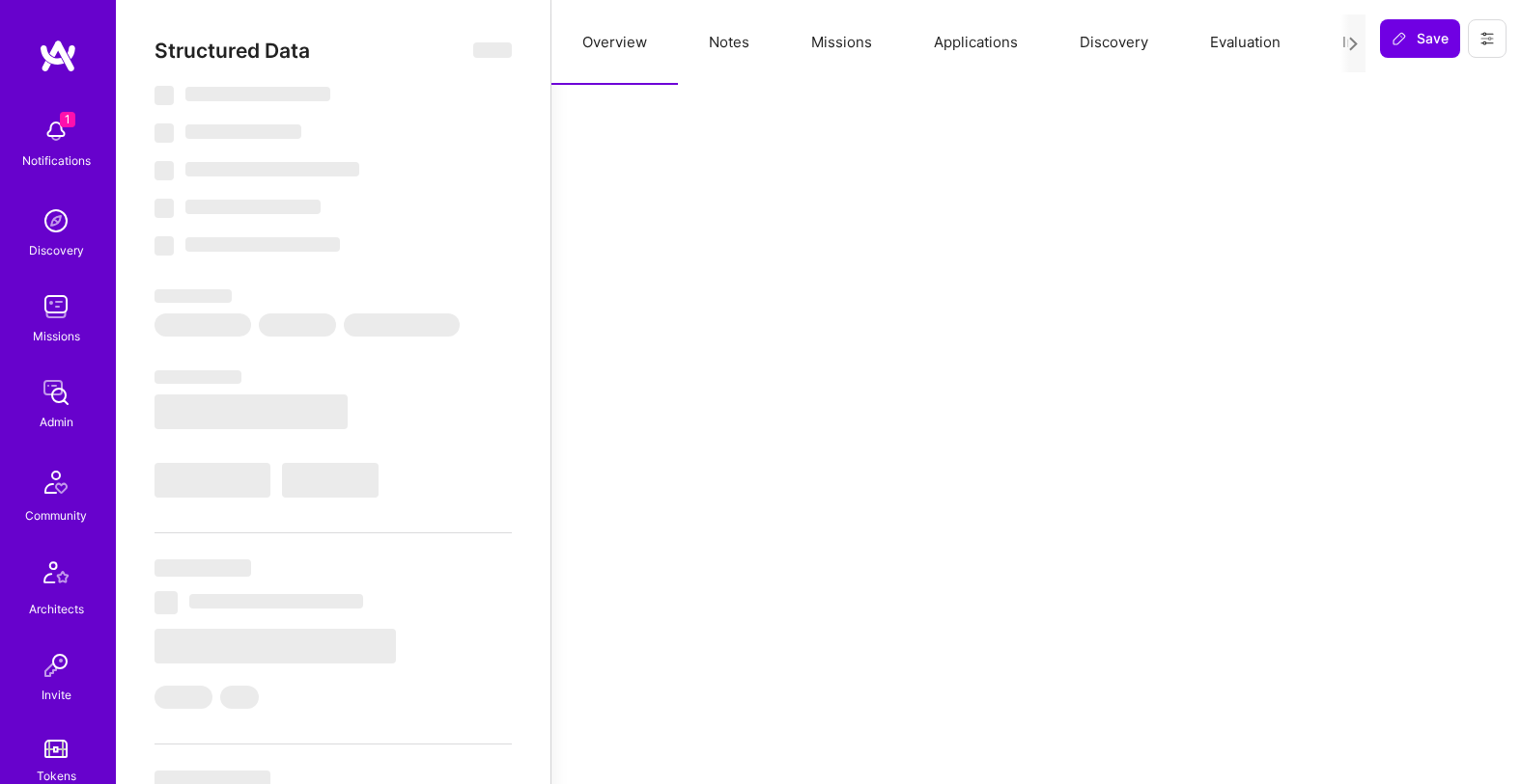
click at [723, 46] on button "Notes" at bounding box center [729, 42] width 103 height 85
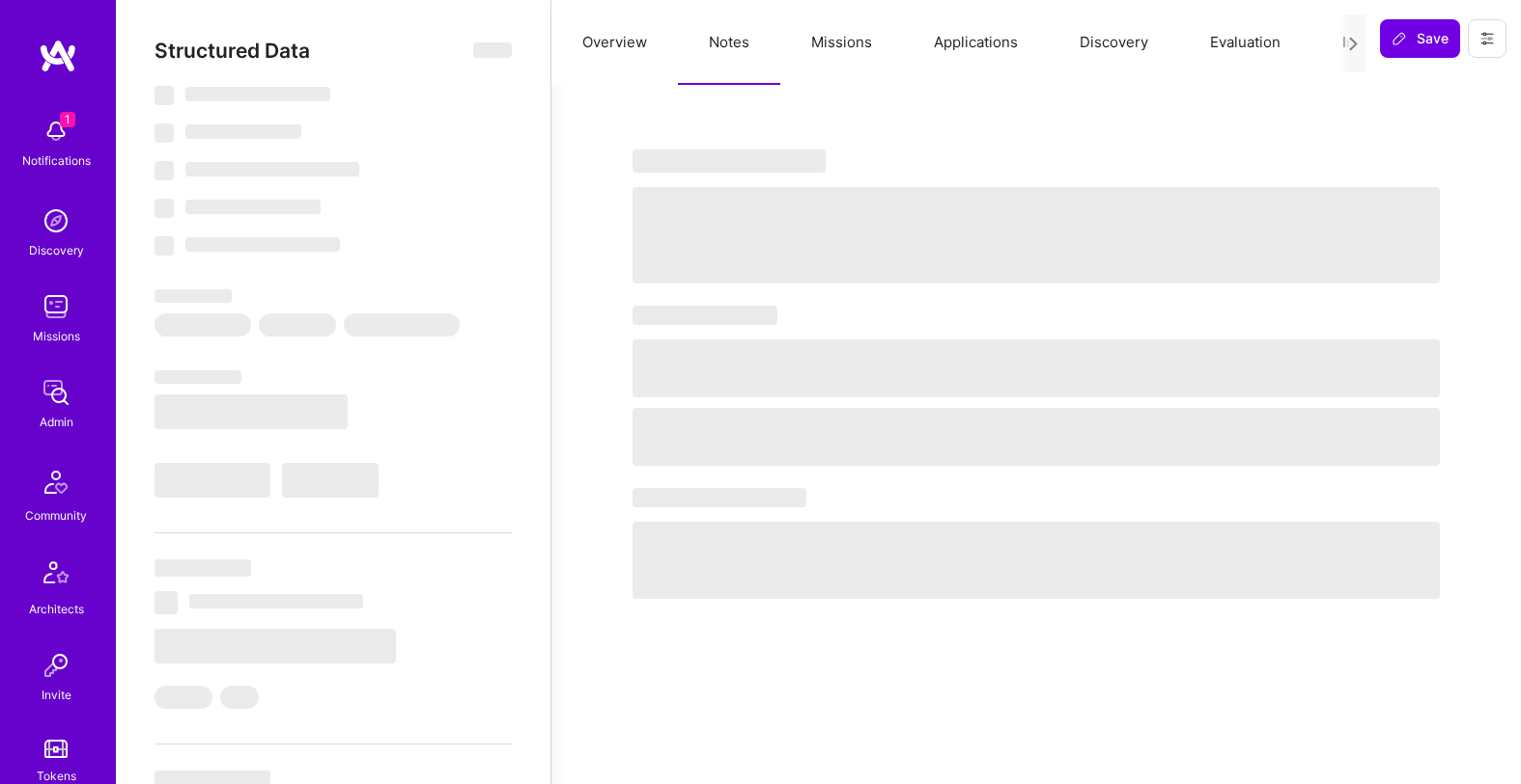
select select "Right Now"
select select "5"
select select "7"
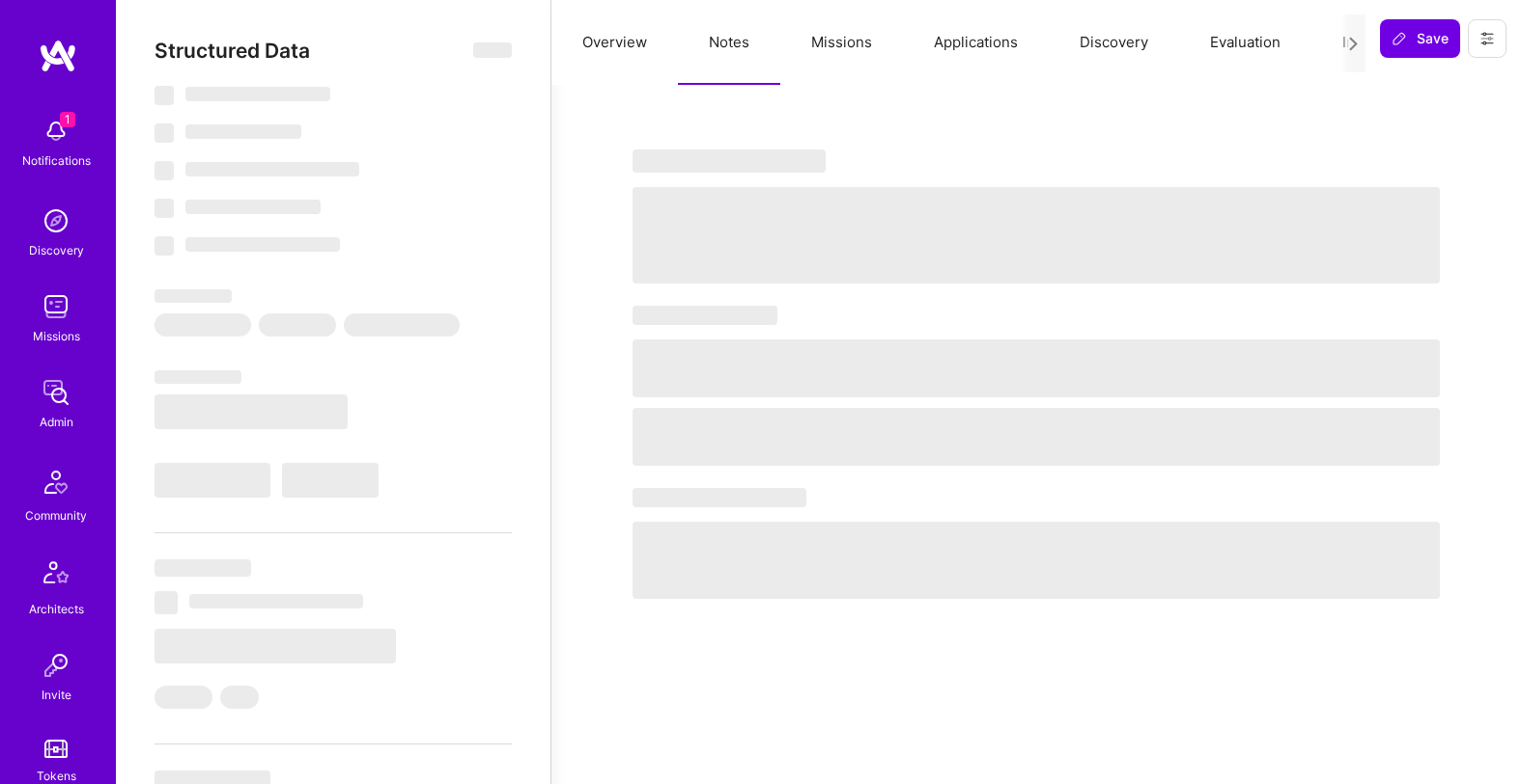
select select "CA"
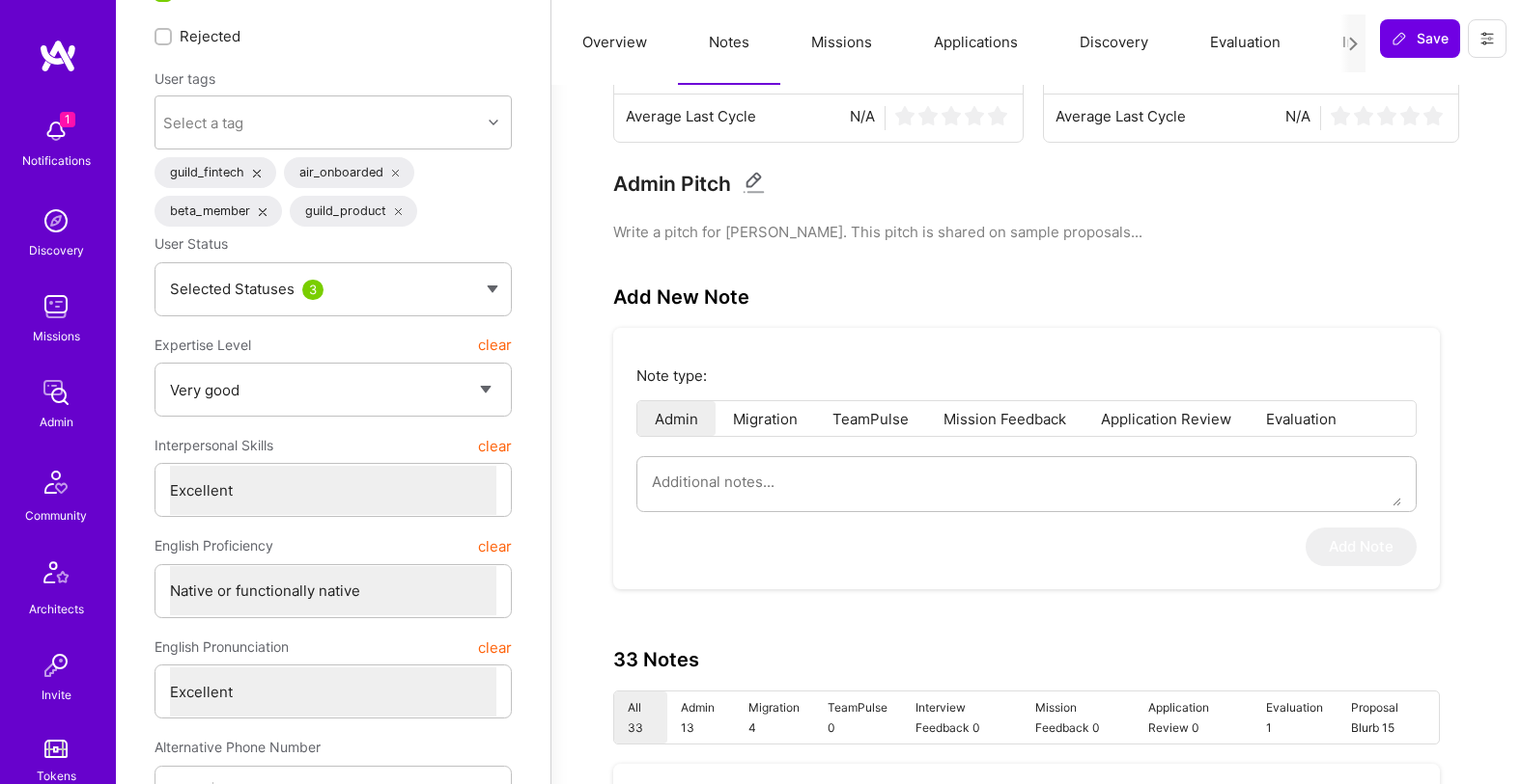
scroll to position [208, 0]
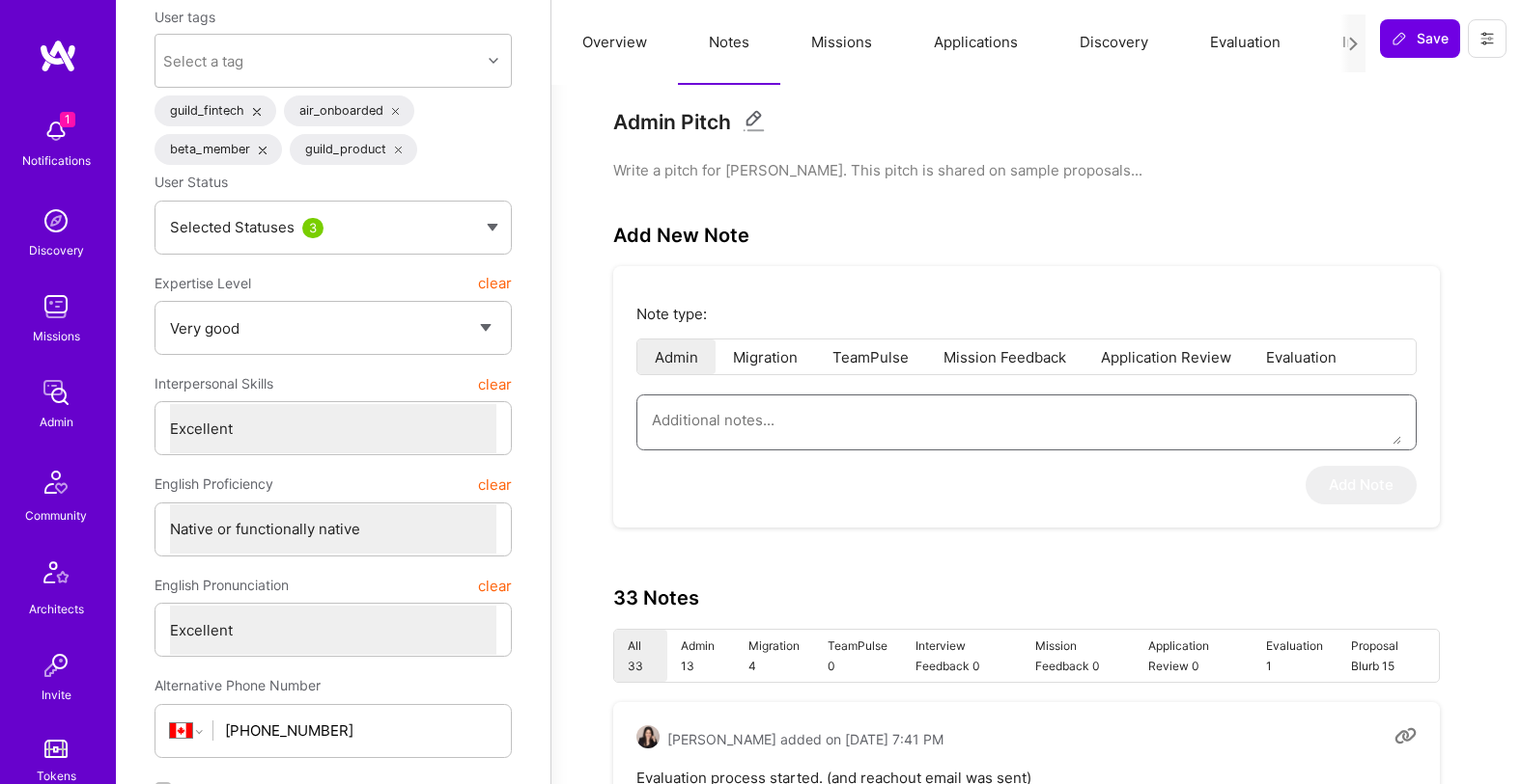
click at [903, 422] on textarea at bounding box center [1027, 419] width 750 height 49
paste textarea "Summary of the interview conducted by Don for the PM Circle. Hirsch is a Senior…"
type textarea "Summary of the interview conducted by Don for the PM Circle. Hirsch is a Senior…"
type textarea "x"
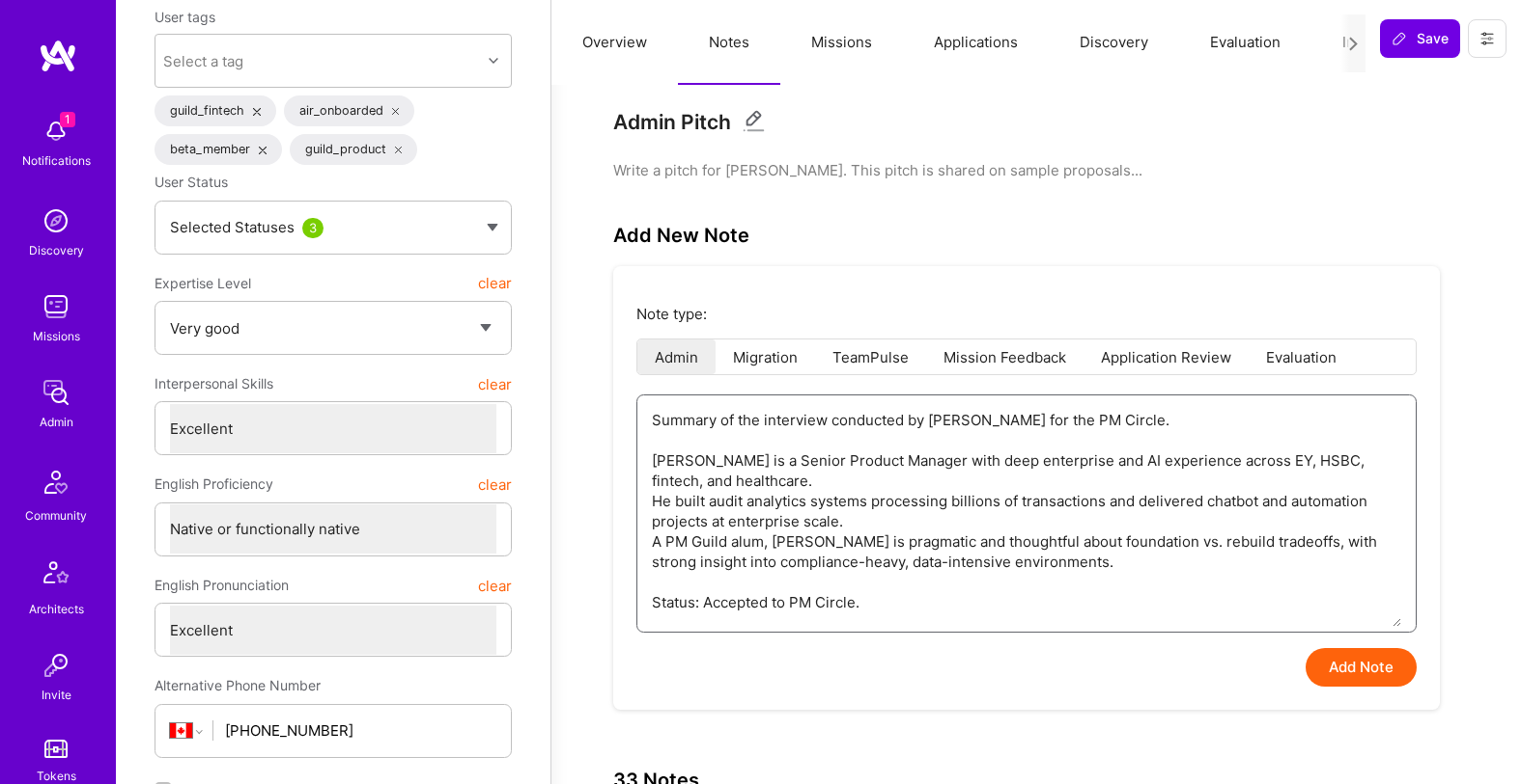
type textarea "Summary of the interview conducted by Don for the PM Circle. Hirsch is a Senior…"
click at [1335, 658] on button "Add Note" at bounding box center [1361, 667] width 111 height 39
type textarea "x"
